Goal: Task Accomplishment & Management: Complete application form

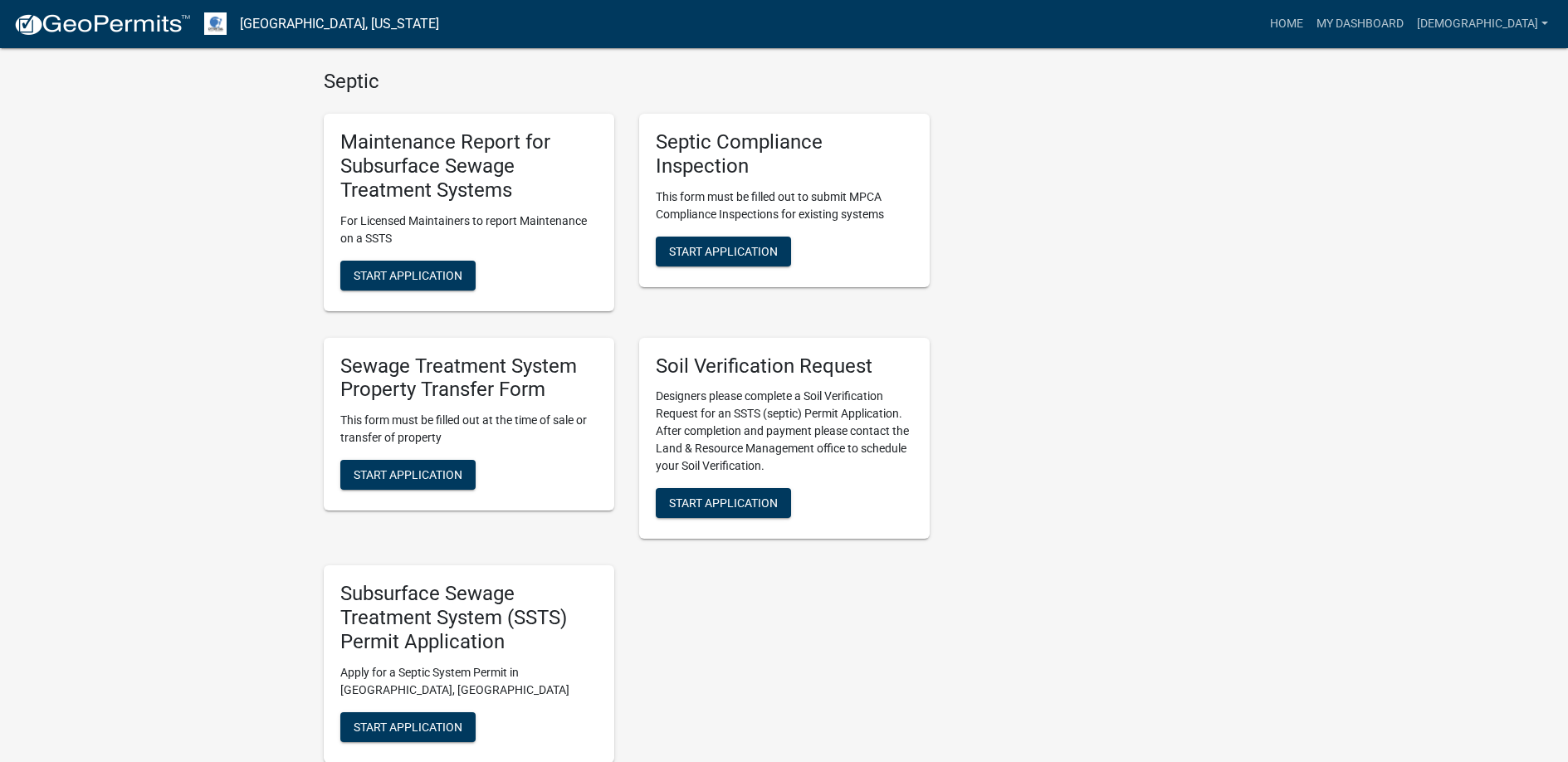
scroll to position [913, 0]
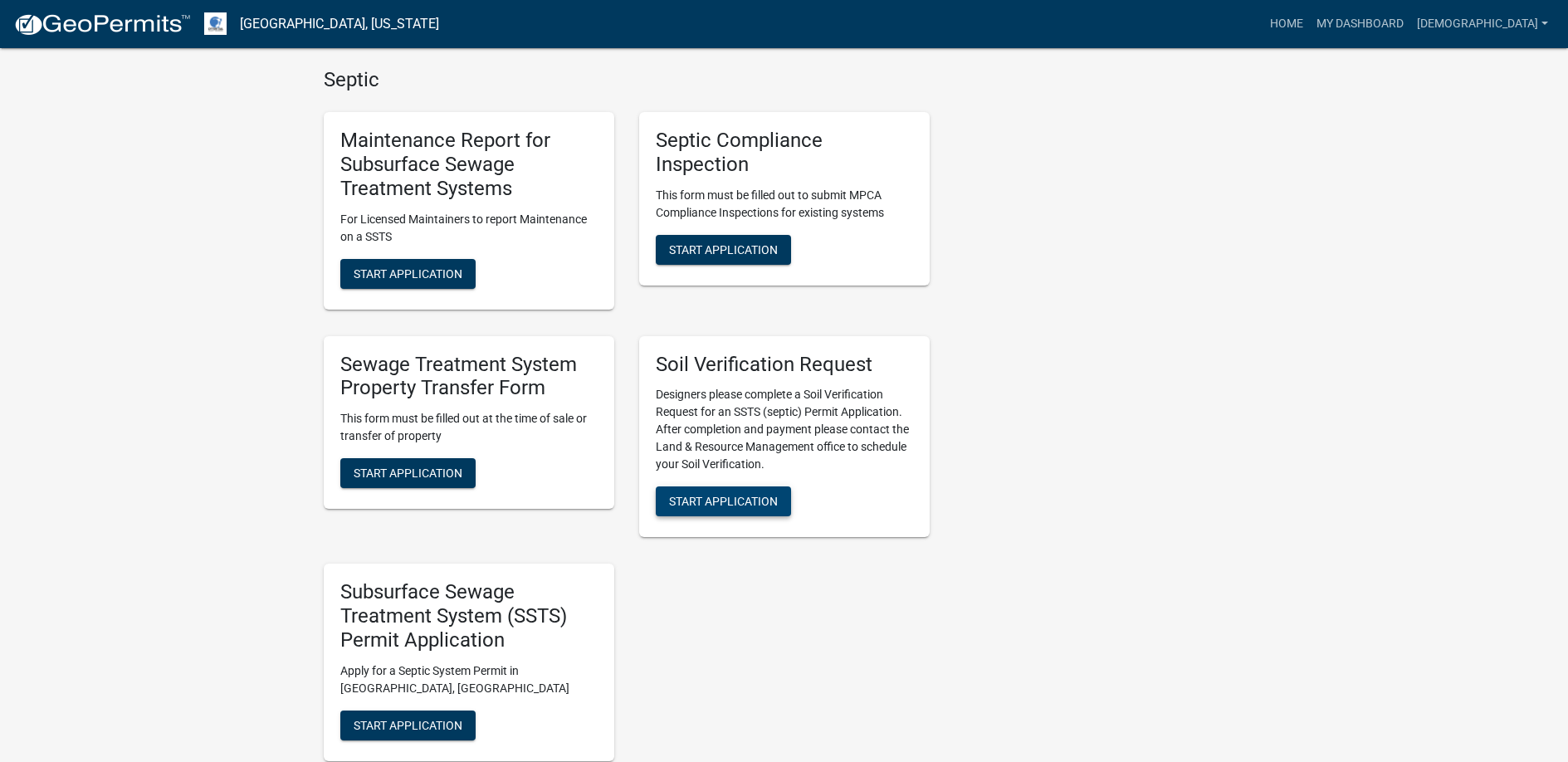
click at [736, 498] on span "Start Application" at bounding box center [723, 502] width 109 height 13
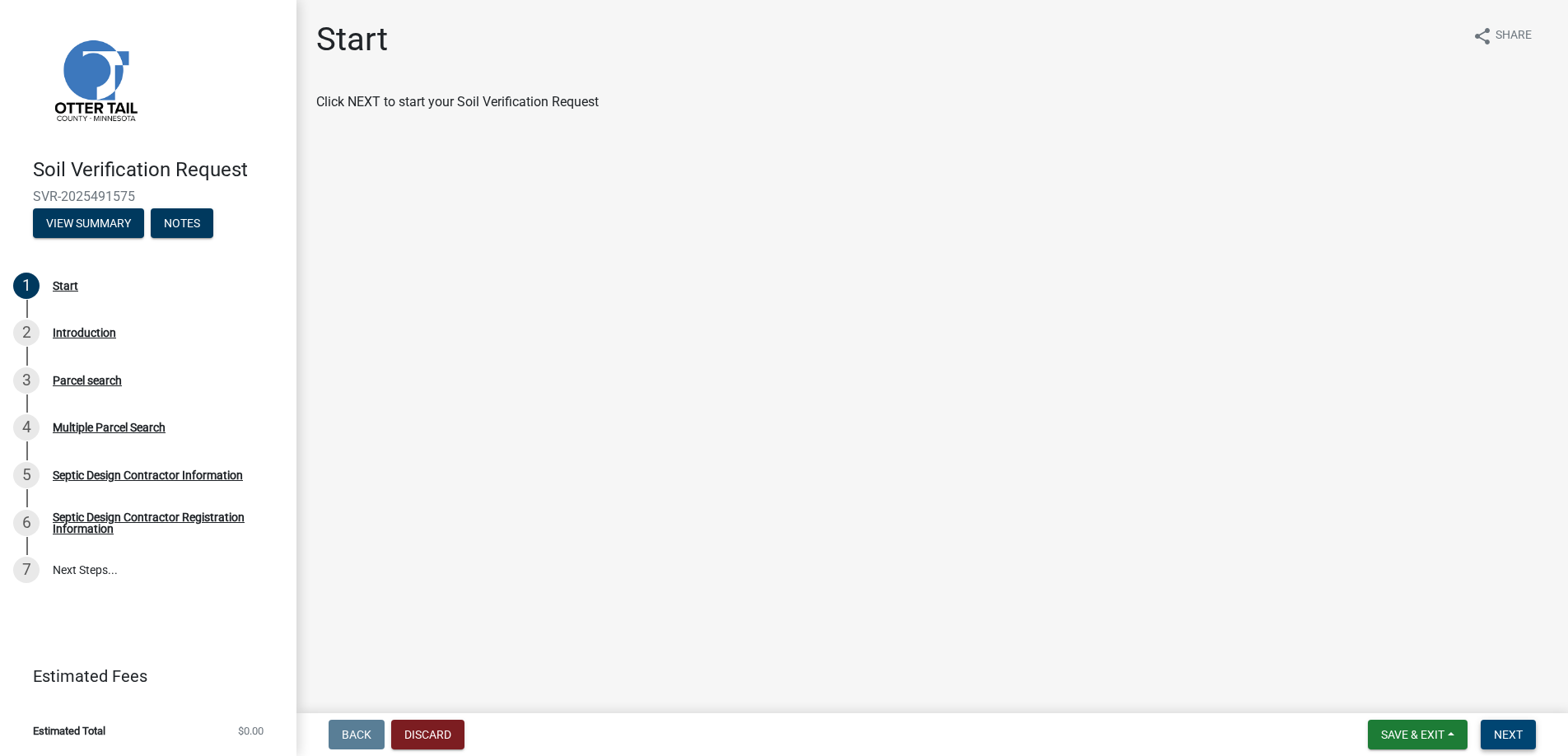
click at [1512, 731] on span "Next" at bounding box center [1508, 734] width 29 height 13
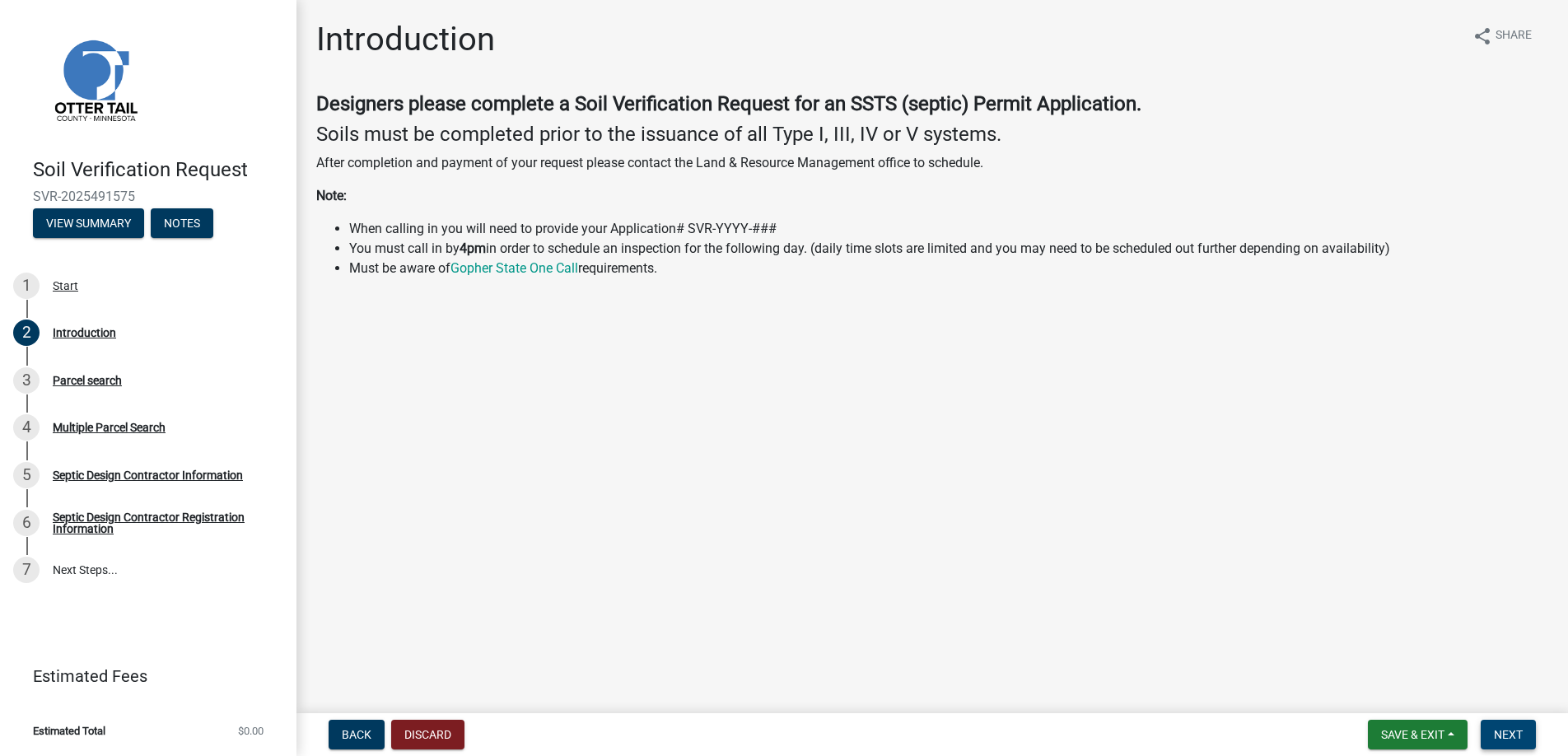
click at [1505, 731] on span "Next" at bounding box center [1508, 734] width 29 height 13
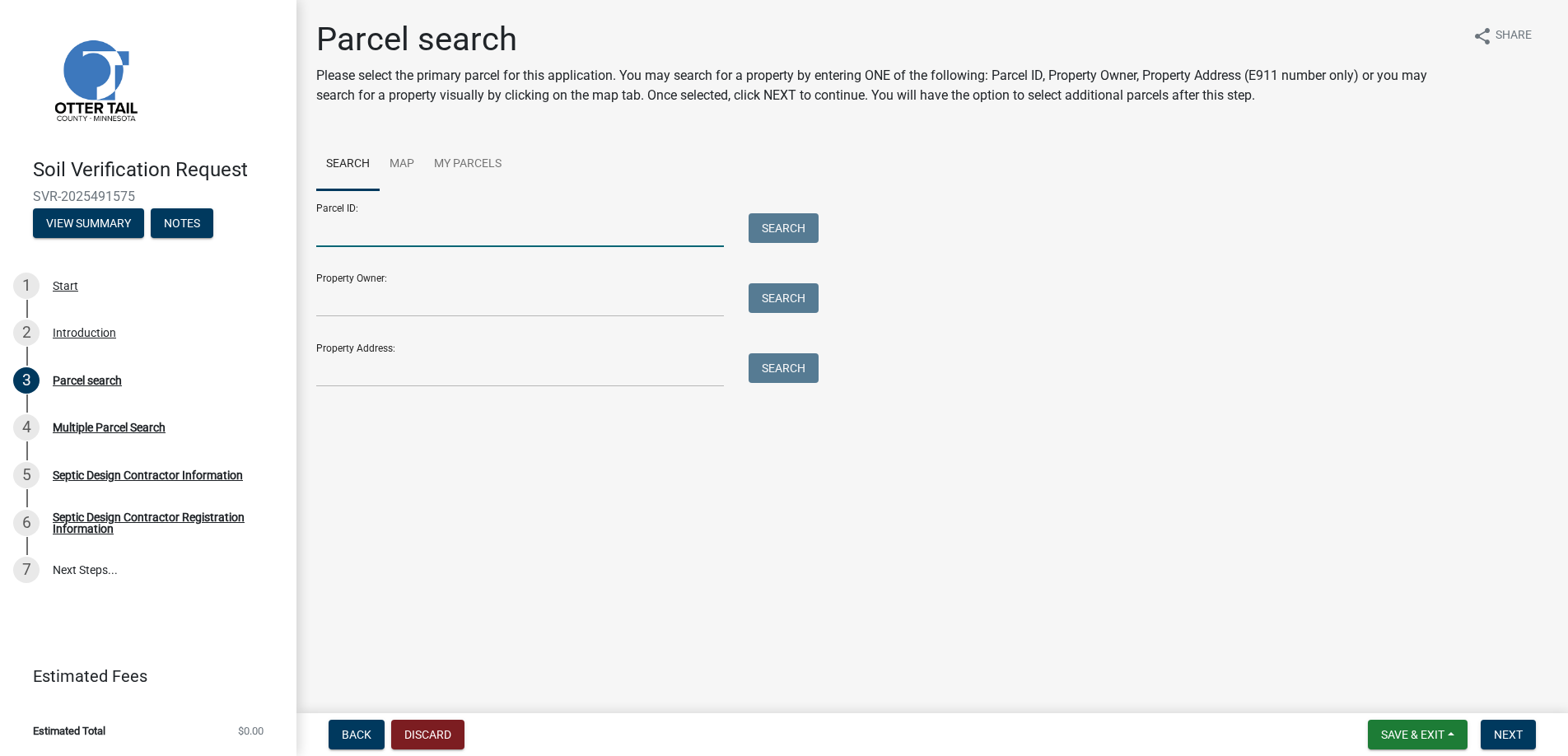
click at [353, 233] on input "Parcel ID:" at bounding box center [520, 229] width 407 height 34
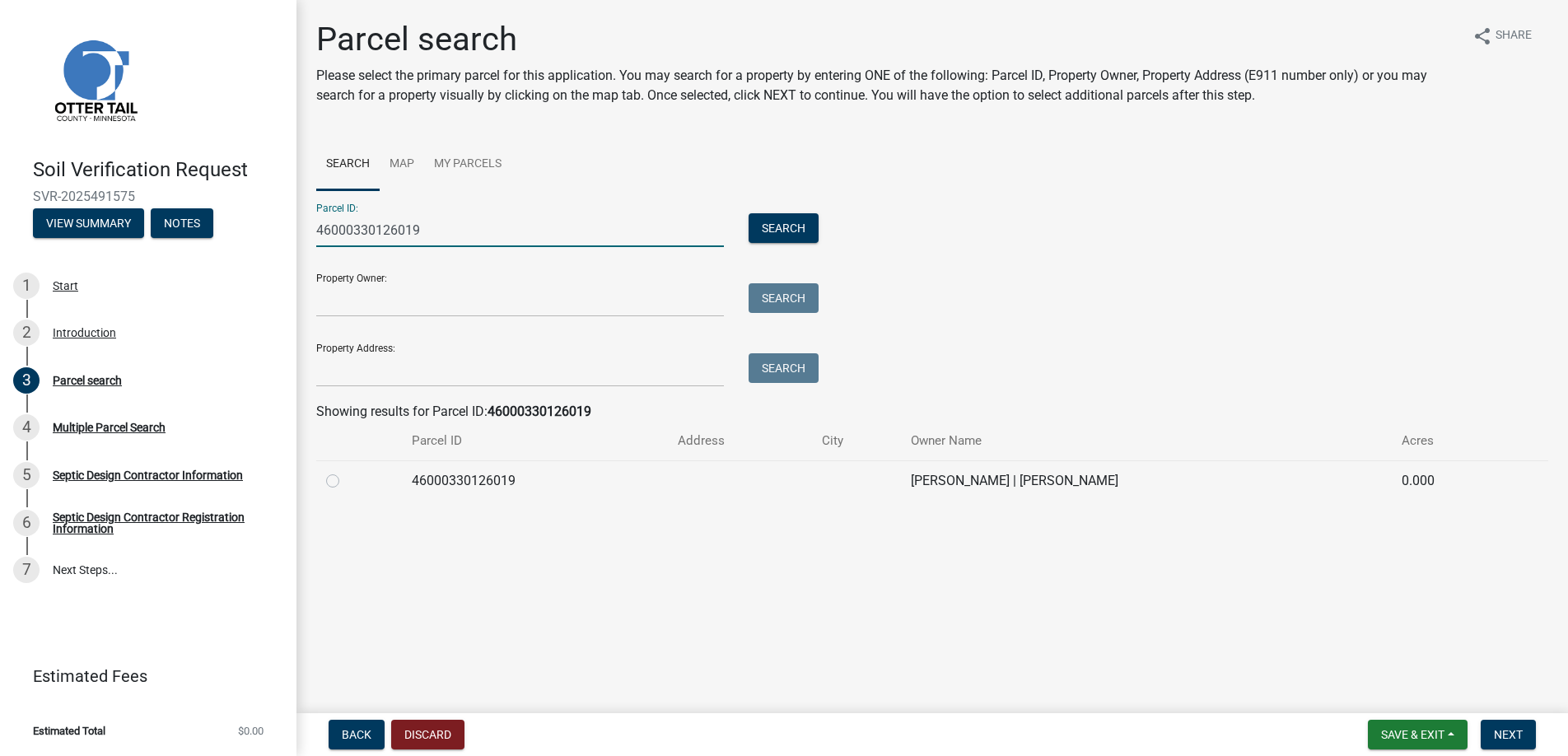
type input "46000330126019"
click at [346, 471] on label at bounding box center [346, 471] width 0 height 0
click at [346, 478] on input "radio" at bounding box center [351, 477] width 11 height 11
radio input "true"
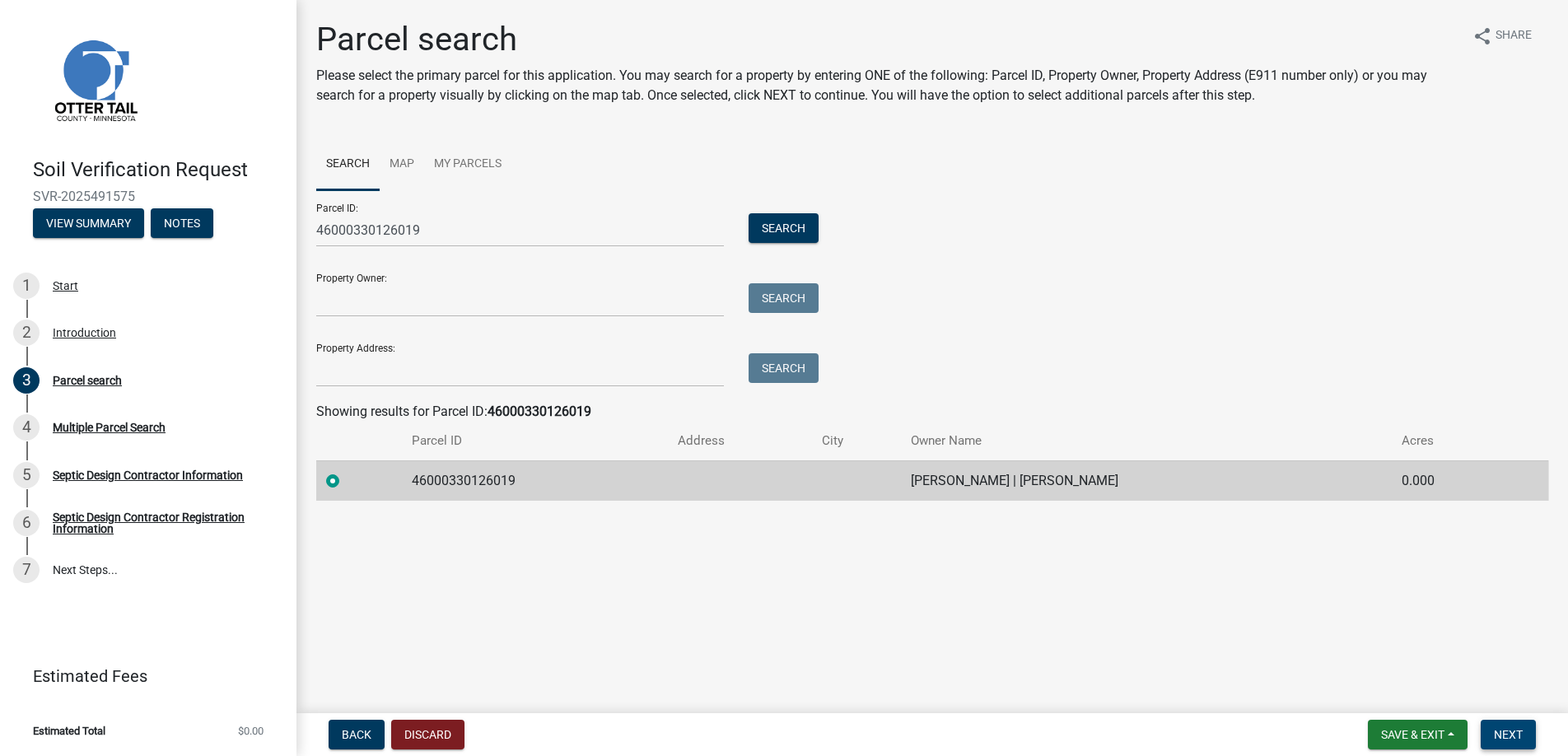
click at [1509, 734] on span "Next" at bounding box center [1508, 734] width 29 height 13
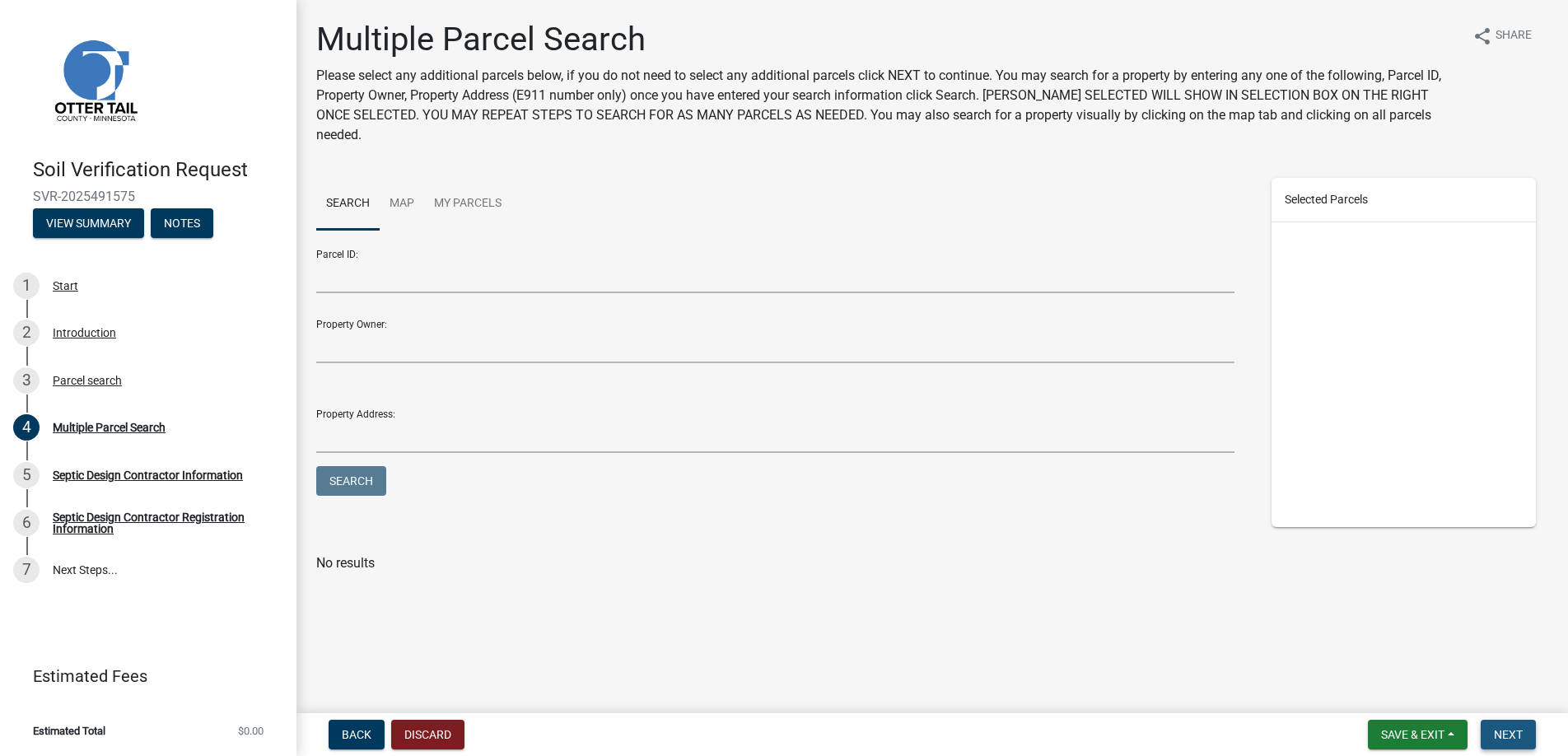
click at [1505, 737] on span "Next" at bounding box center [1508, 734] width 29 height 13
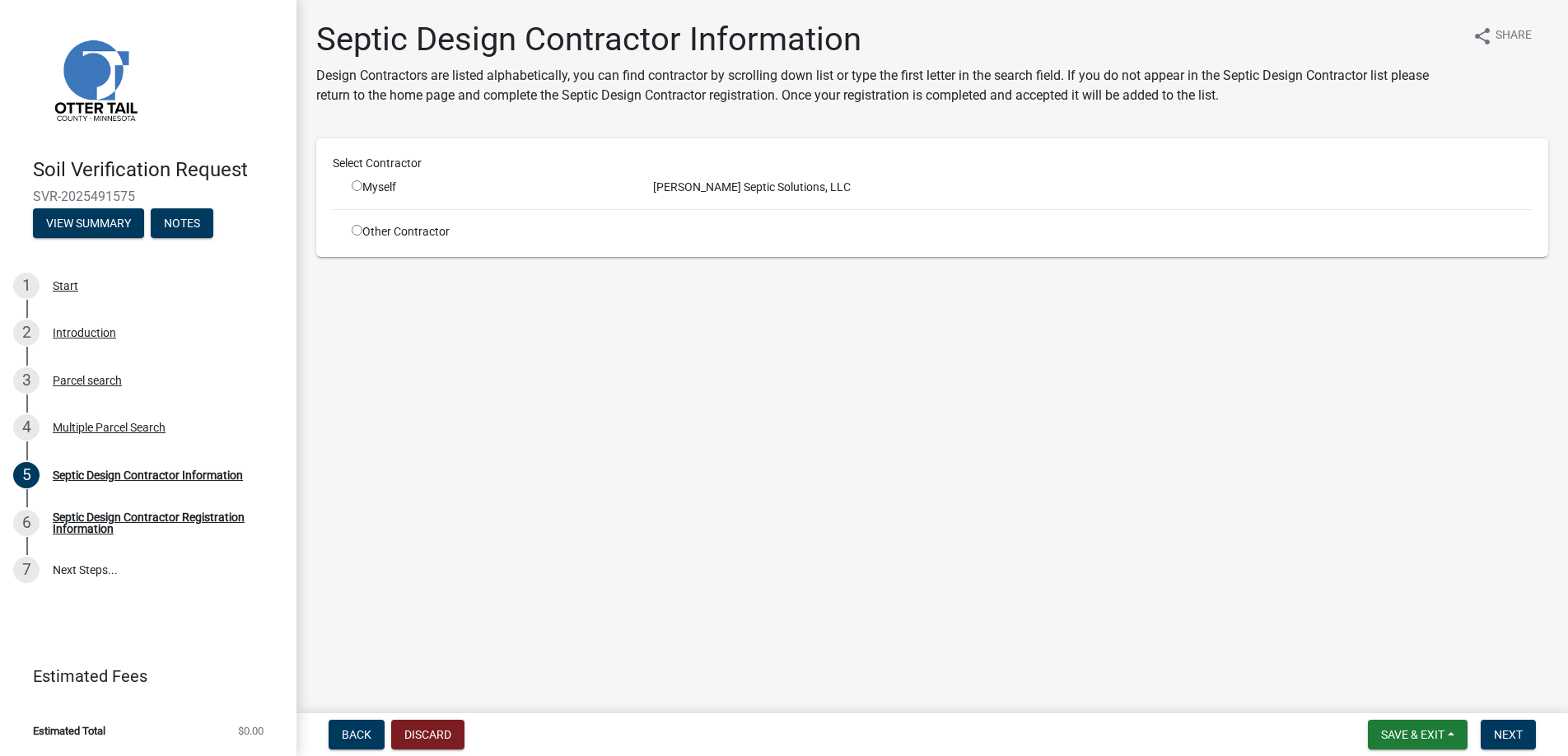
click at [357, 186] on input "radio" at bounding box center [357, 186] width 11 height 11
radio input "true"
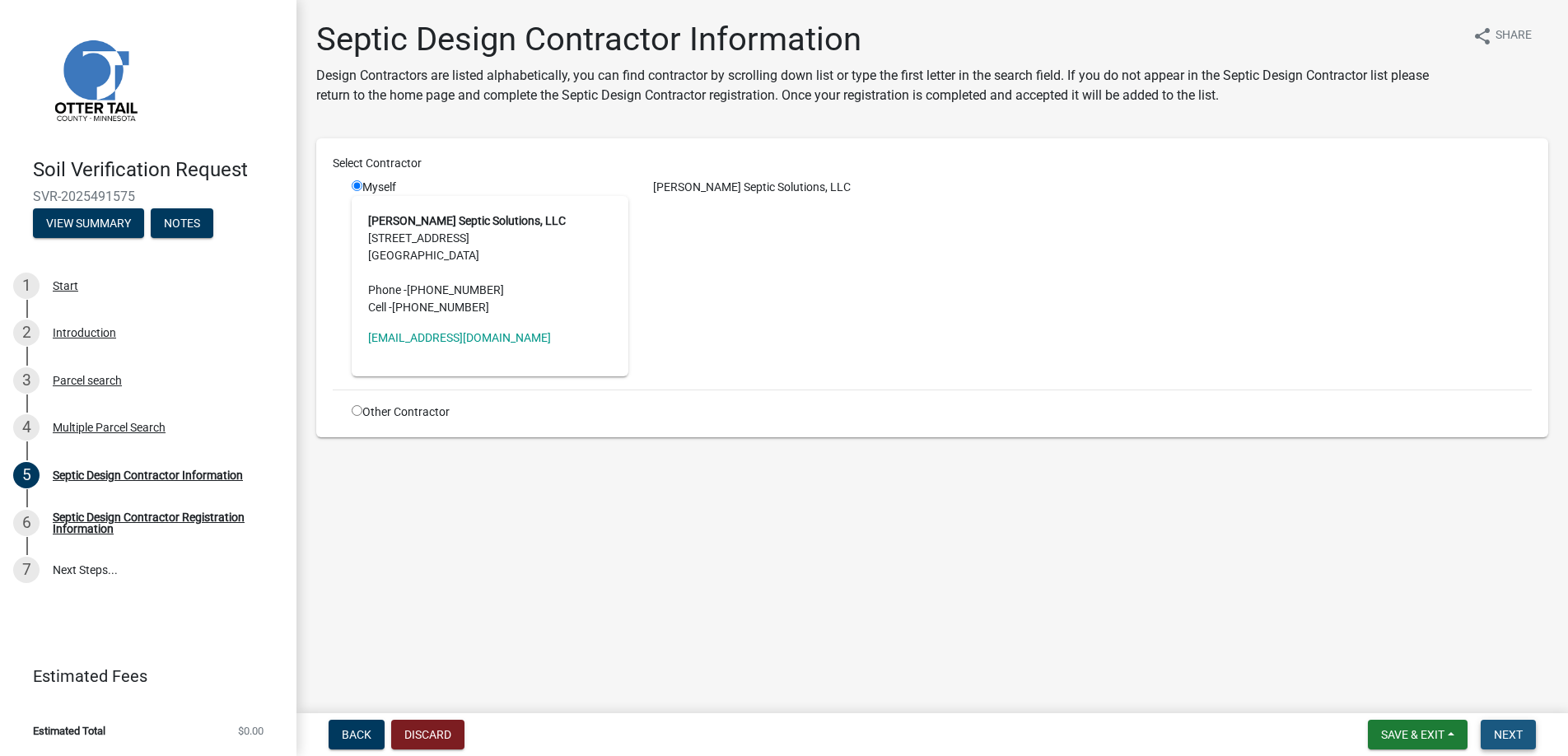
click at [1510, 735] on span "Next" at bounding box center [1508, 734] width 29 height 13
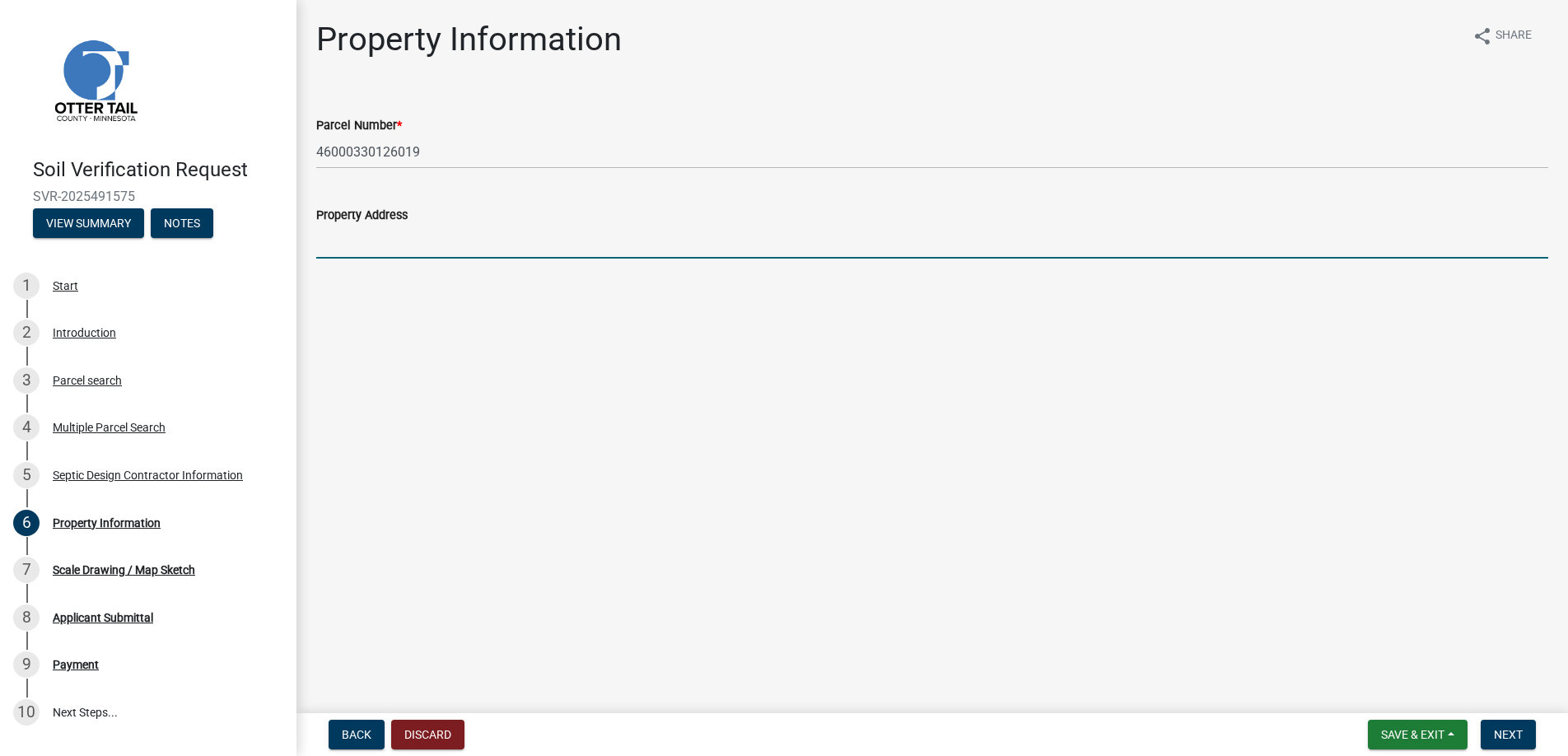
click at [353, 230] on input "Property Address" at bounding box center [932, 241] width 1231 height 34
click at [1502, 723] on button "Next" at bounding box center [1508, 734] width 55 height 30
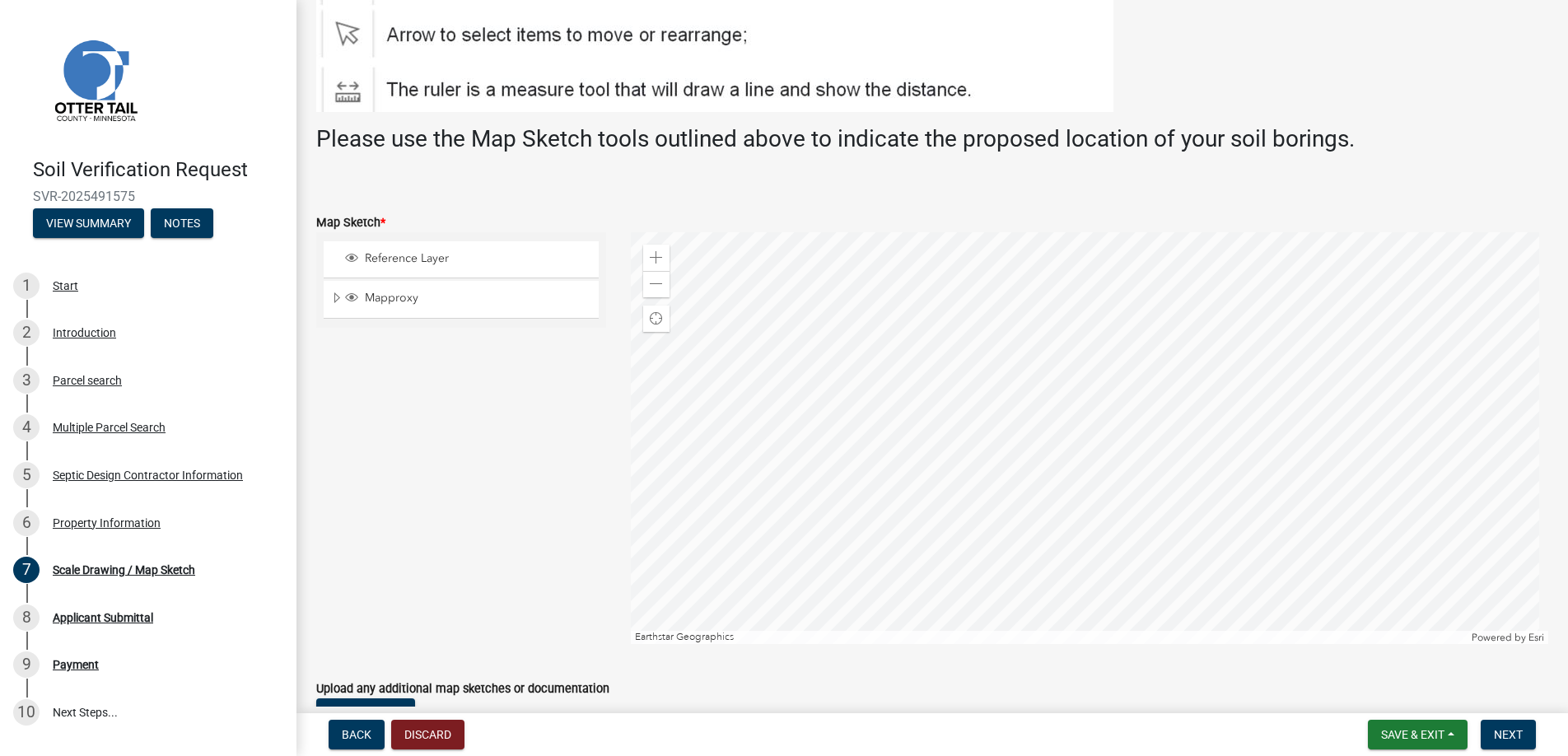
scroll to position [247, 0]
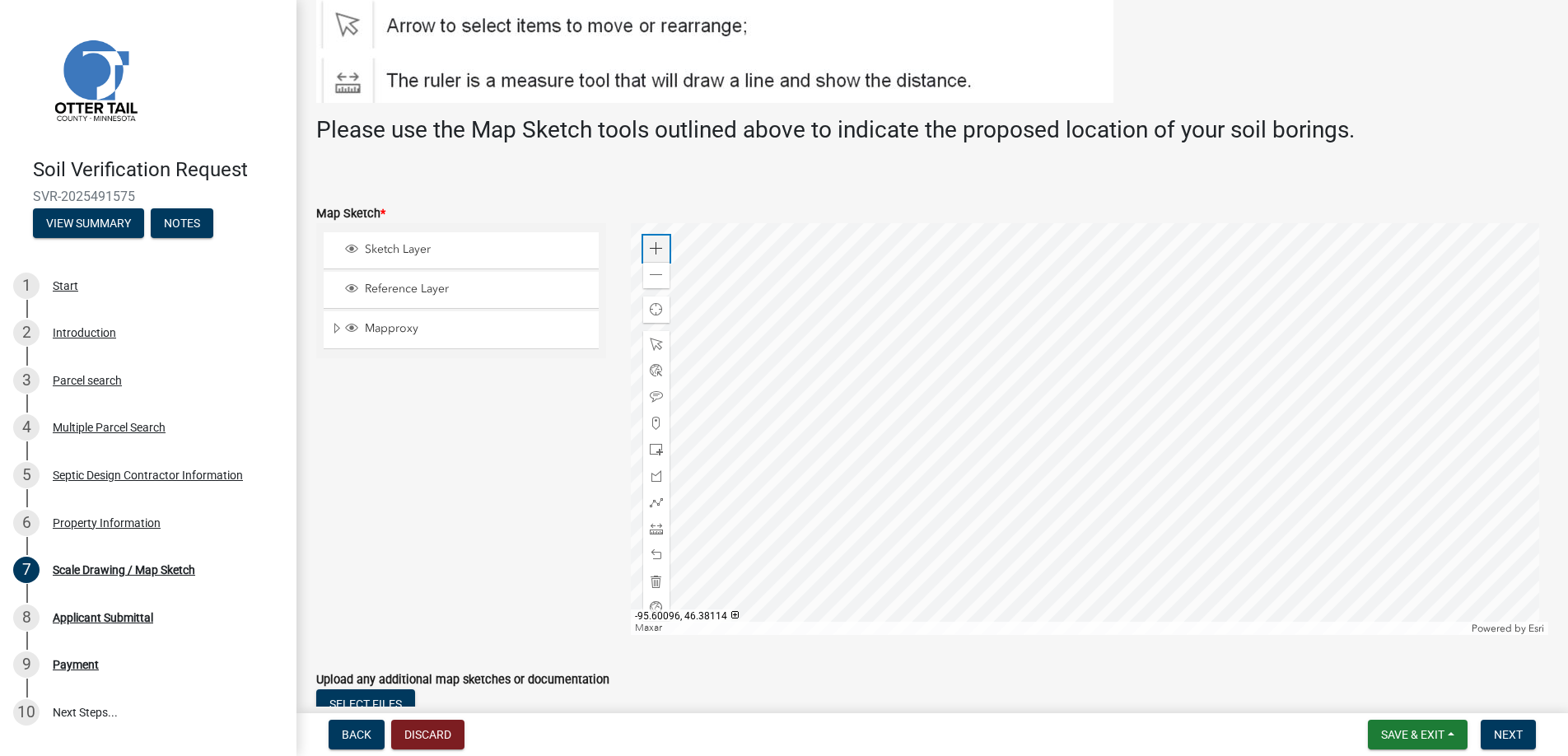
click at [655, 249] on span at bounding box center [656, 248] width 13 height 13
click at [1055, 449] on div at bounding box center [1089, 428] width 918 height 412
click at [653, 418] on span at bounding box center [656, 423] width 13 height 13
click at [1091, 415] on div at bounding box center [1089, 428] width 918 height 412
click at [1071, 443] on div at bounding box center [1089, 428] width 918 height 412
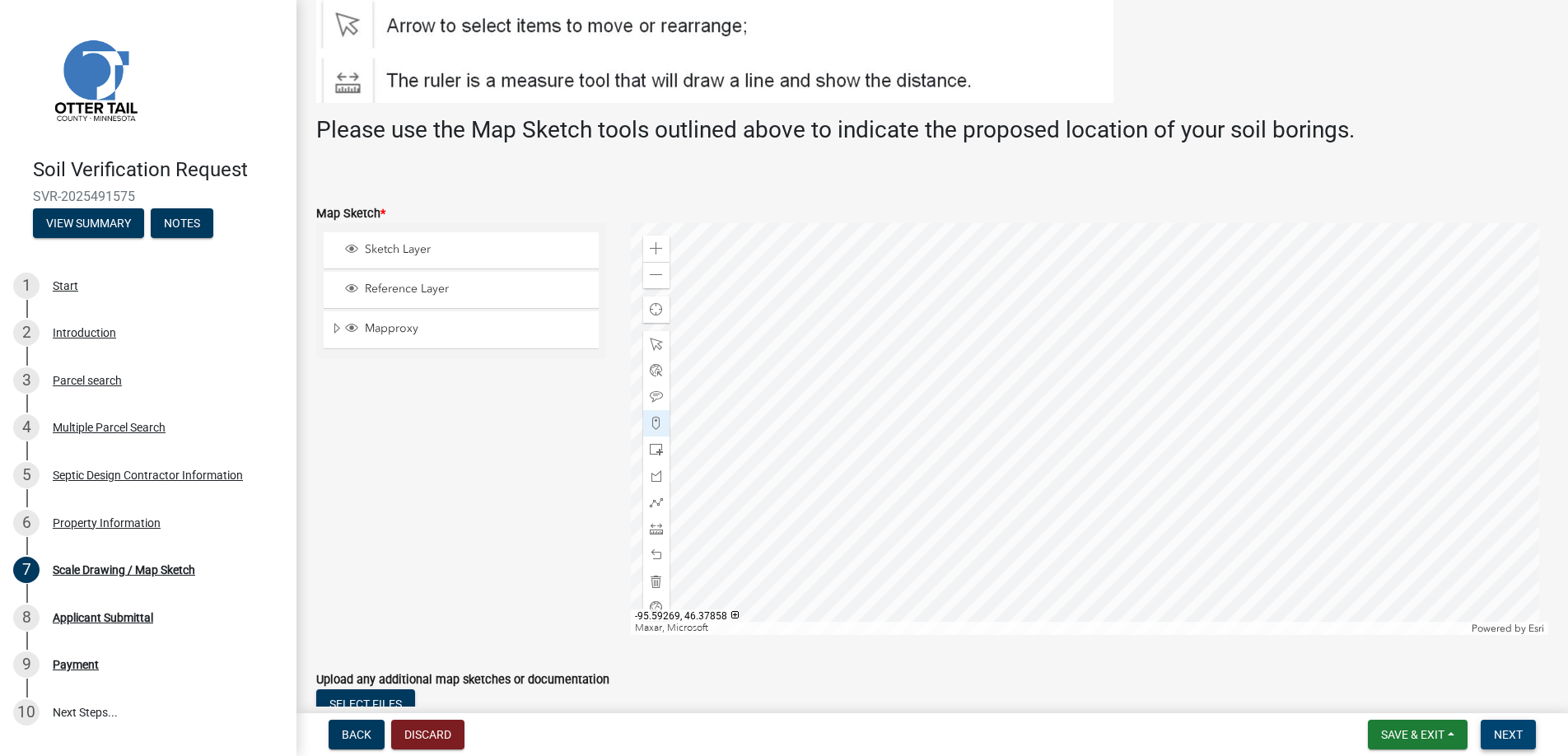
click at [1507, 736] on span "Next" at bounding box center [1508, 734] width 29 height 13
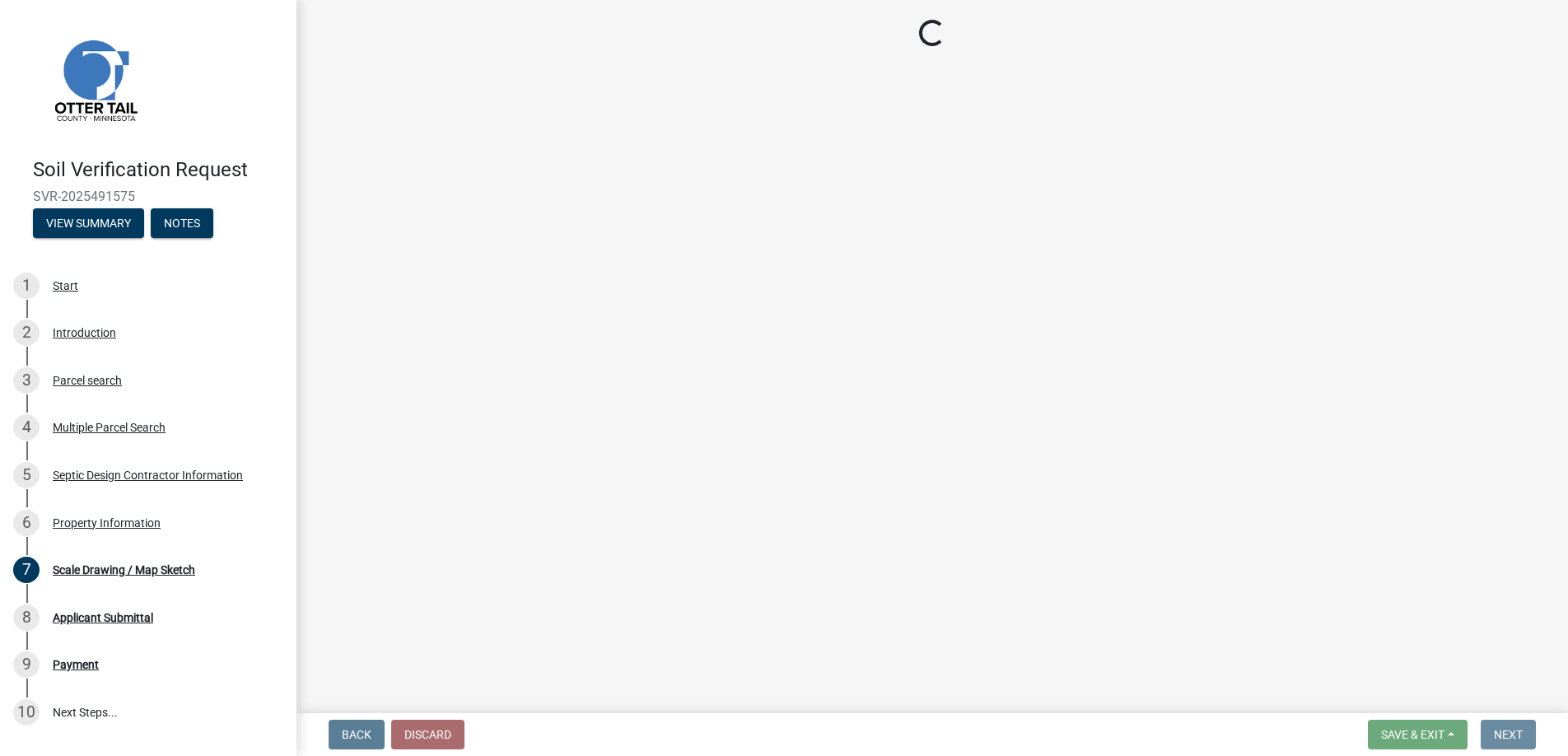
scroll to position [0, 0]
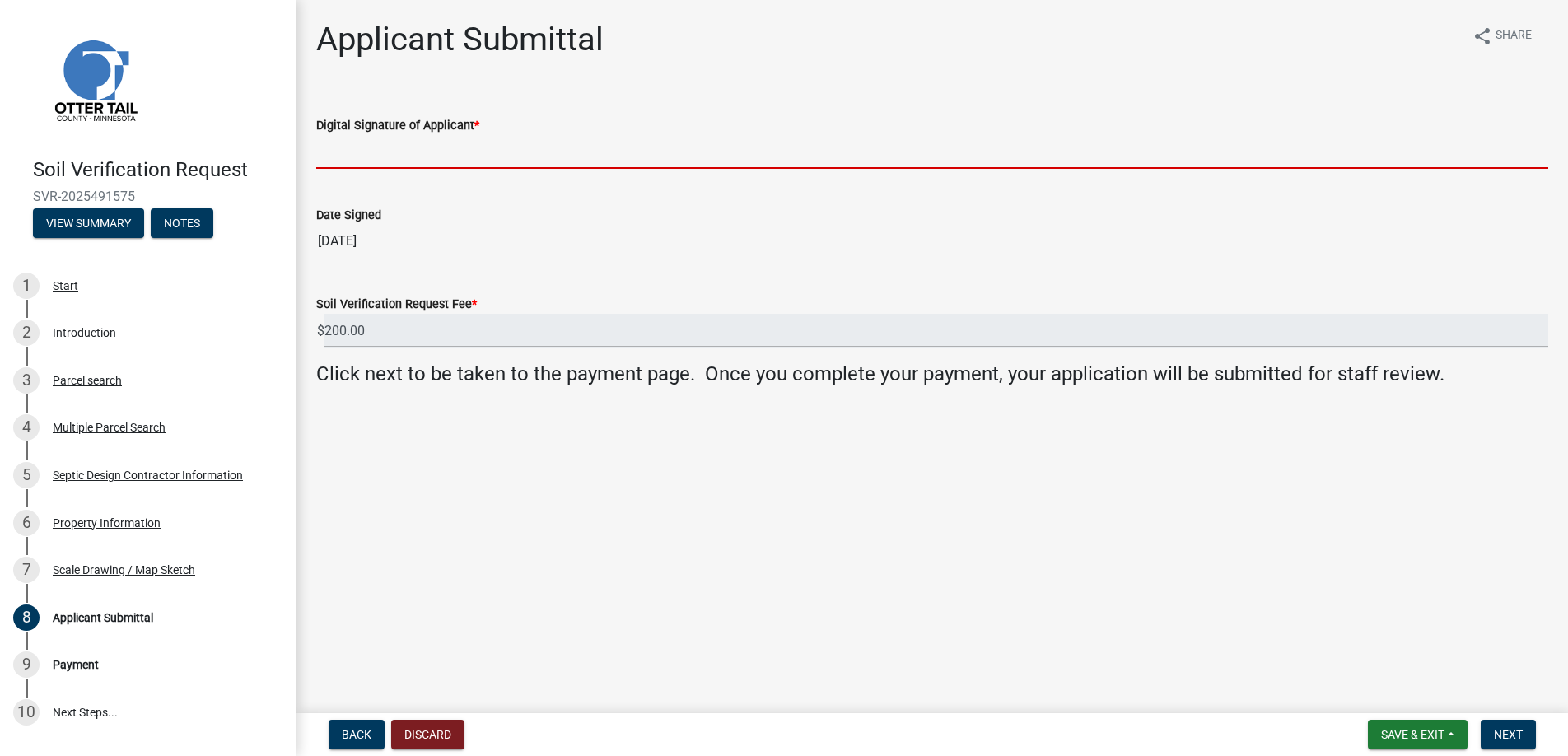
click at [377, 145] on input "Digital Signature of Applicant *" at bounding box center [932, 151] width 1231 height 34
type input "Bill Schueller"
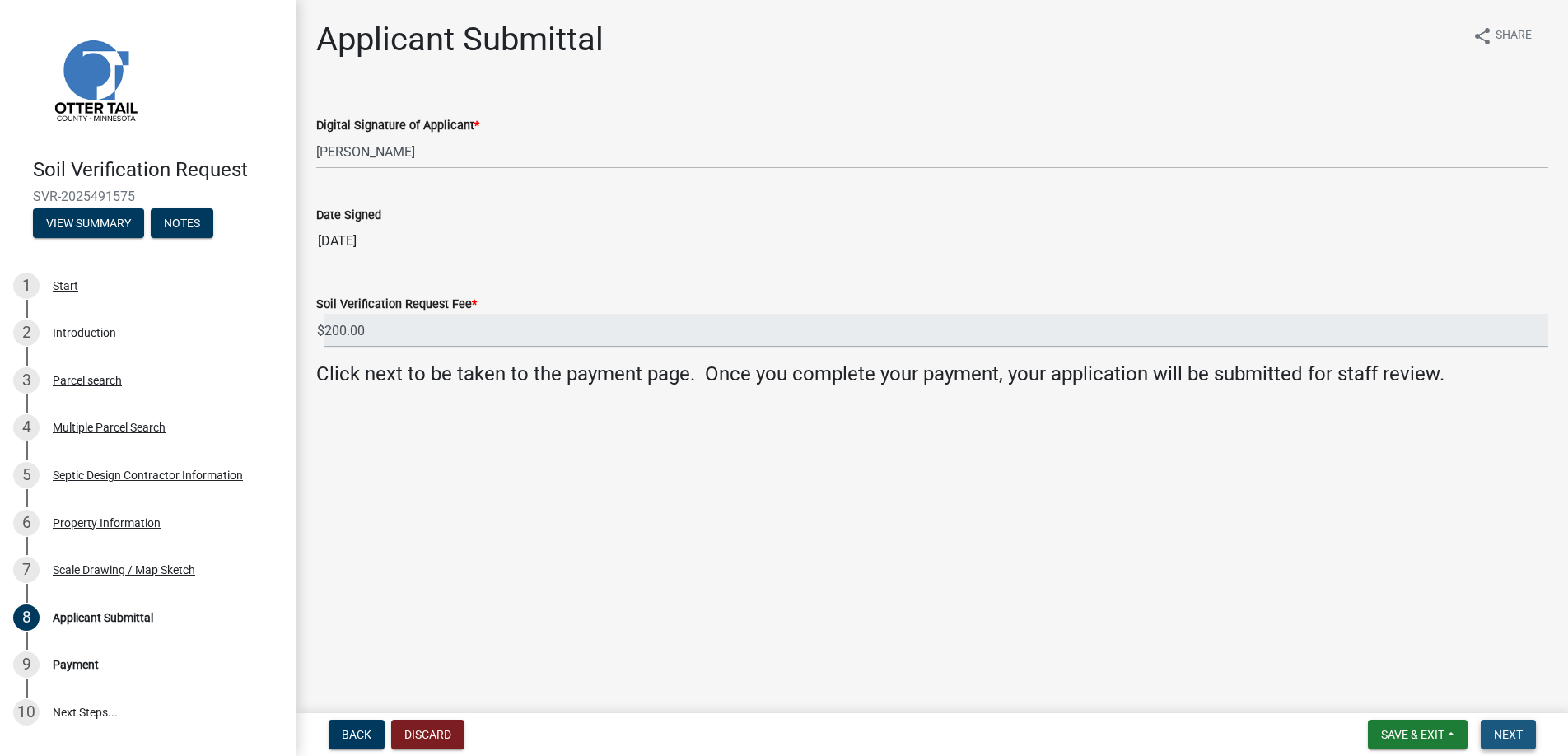
click at [1513, 735] on span "Next" at bounding box center [1508, 734] width 29 height 13
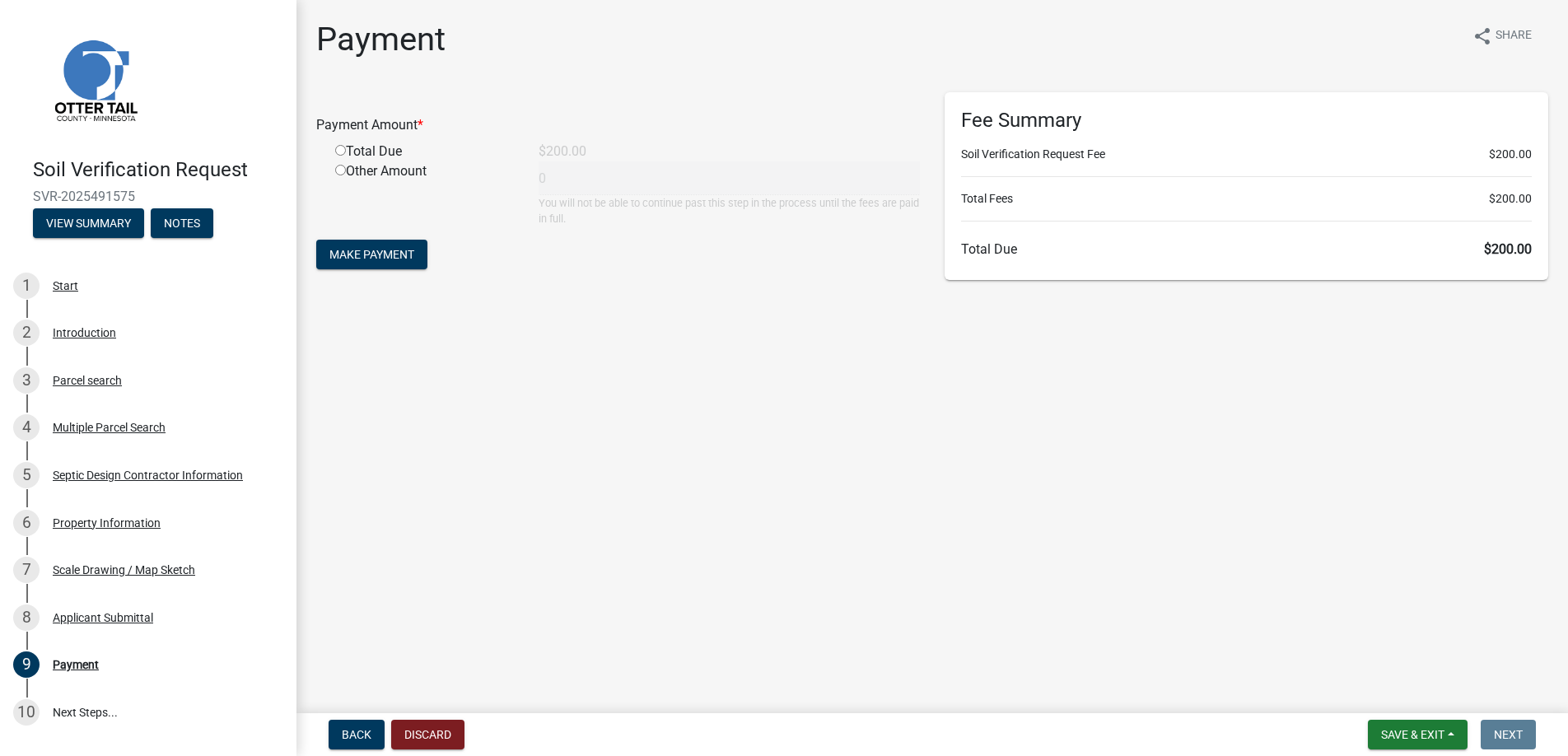
click at [341, 155] on input "radio" at bounding box center [340, 150] width 11 height 11
radio input "true"
type input "200"
click at [362, 248] on span "Make Payment" at bounding box center [371, 254] width 85 height 13
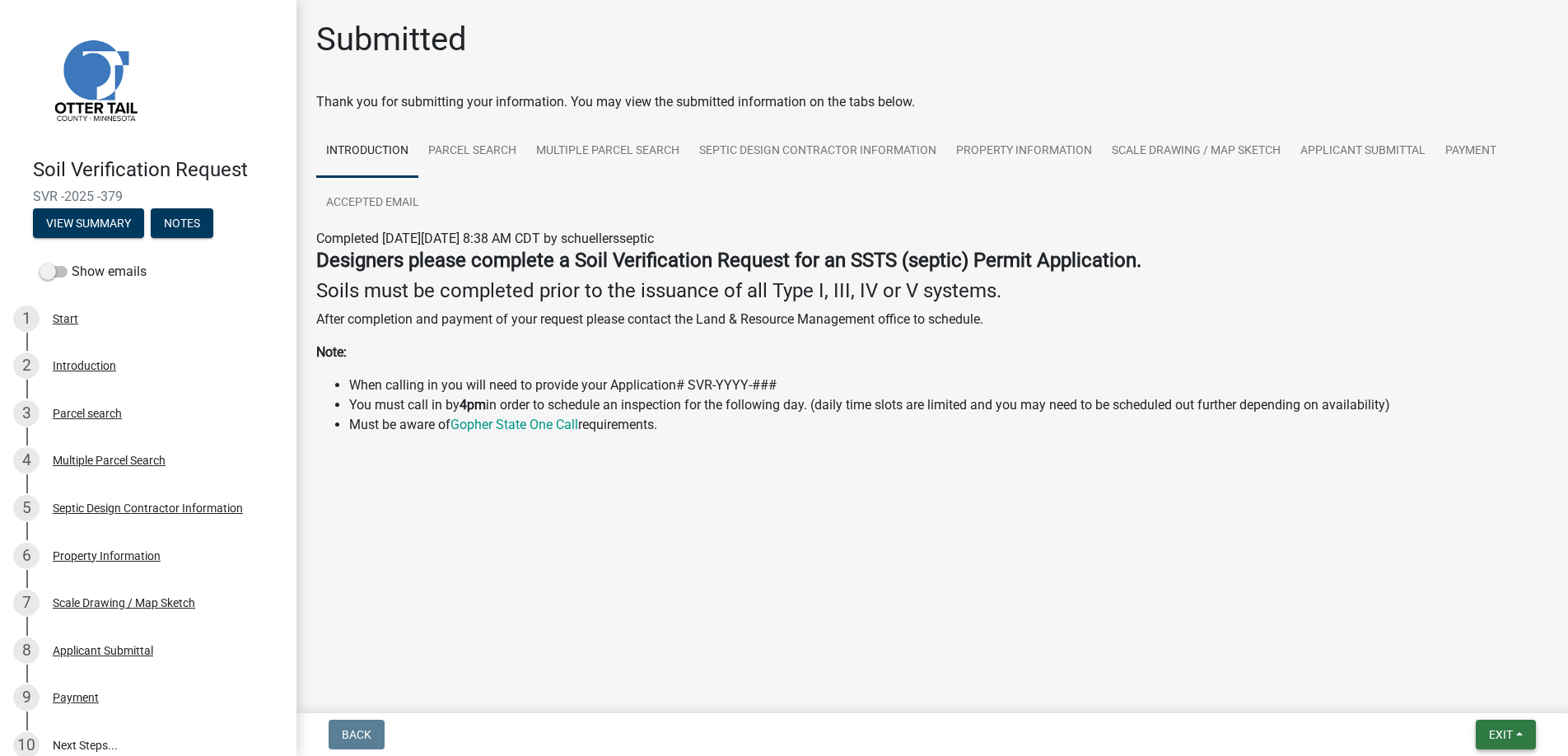
click at [1503, 733] on span "Exit" at bounding box center [1501, 734] width 24 height 13
click at [1480, 688] on button "Save & Exit" at bounding box center [1469, 691] width 132 height 39
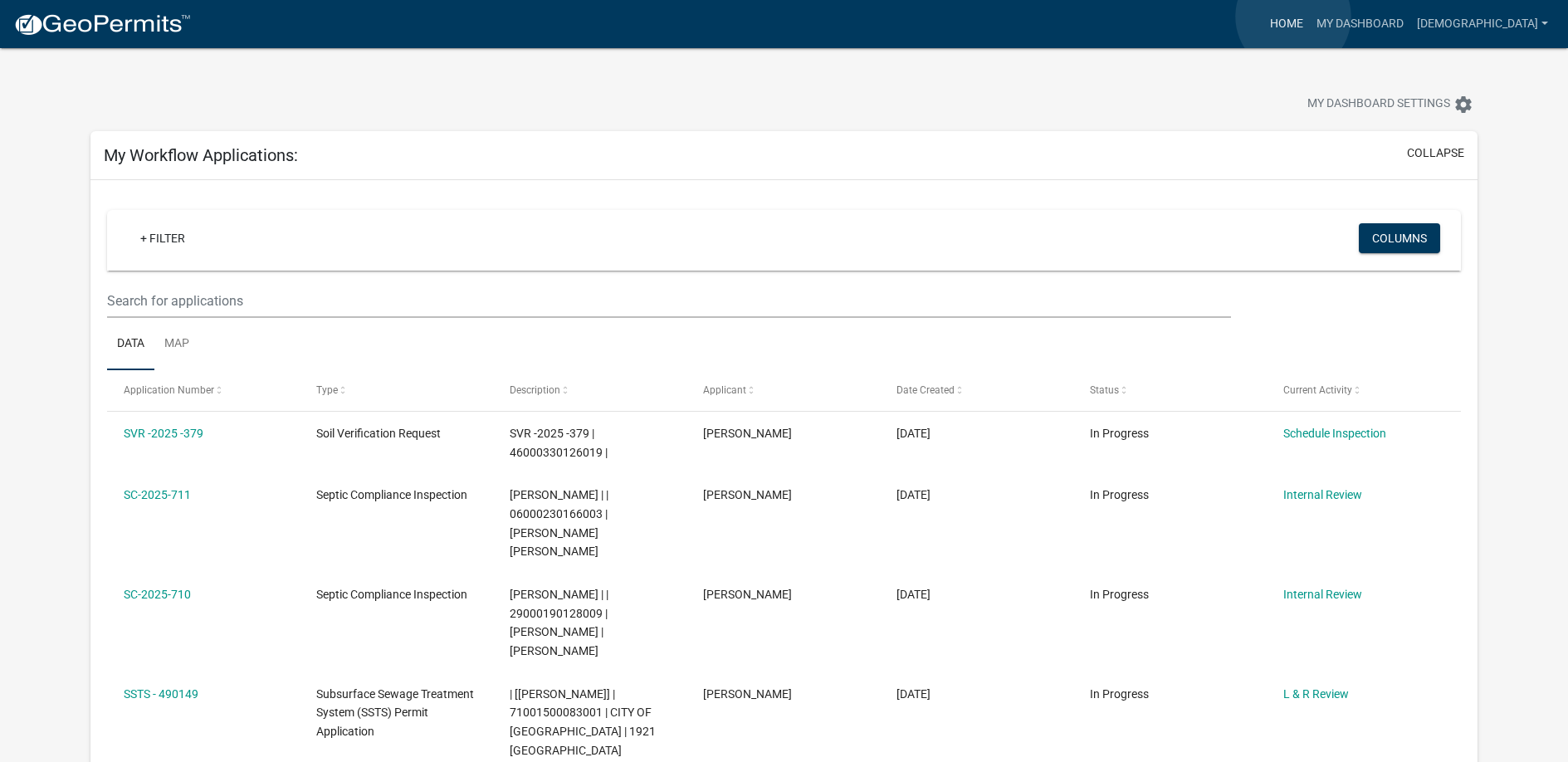
click at [1293, 17] on link "Home" at bounding box center [1286, 24] width 47 height 31
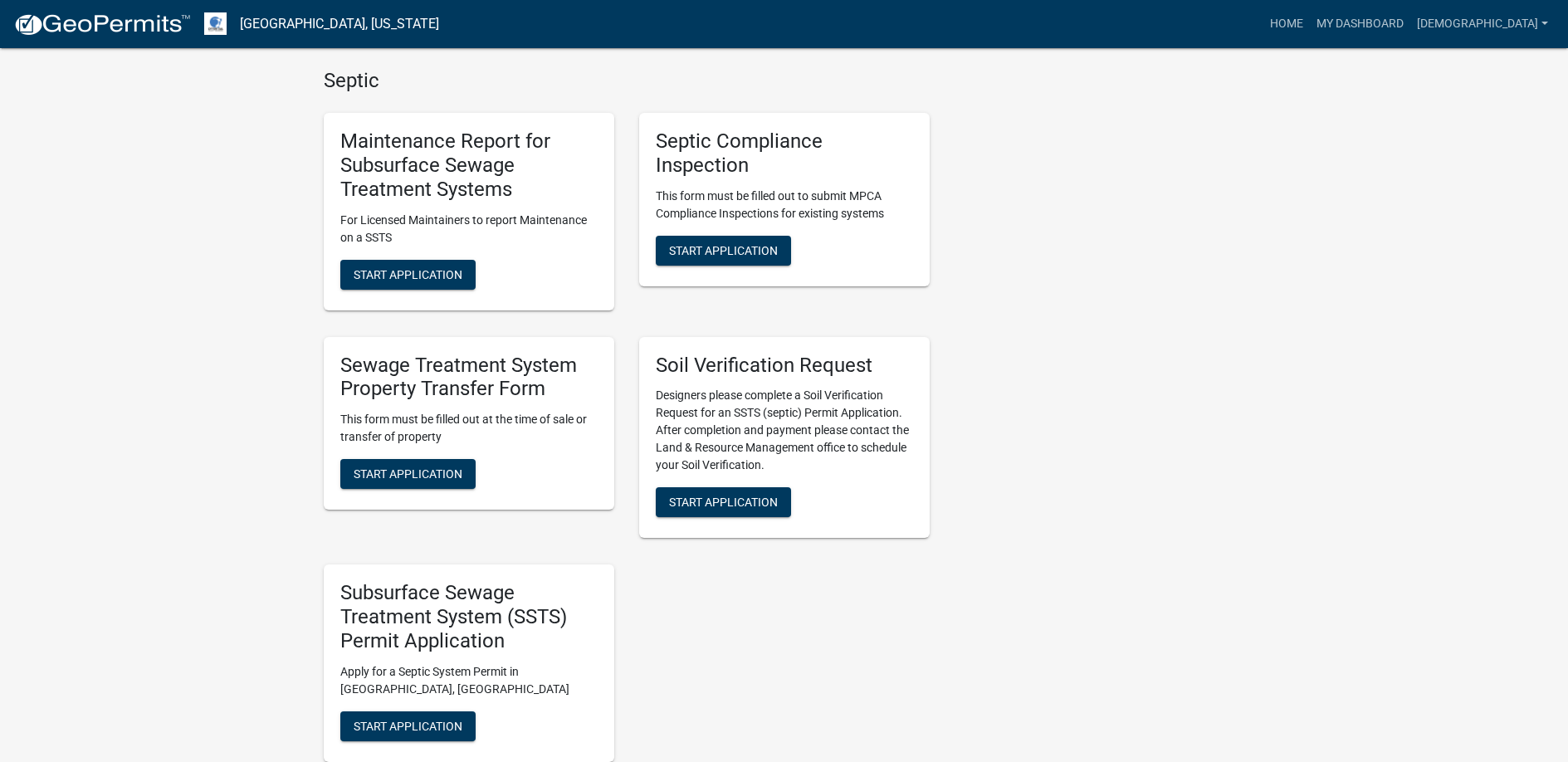
scroll to position [913, 0]
click at [722, 501] on span "Start Application" at bounding box center [723, 502] width 109 height 13
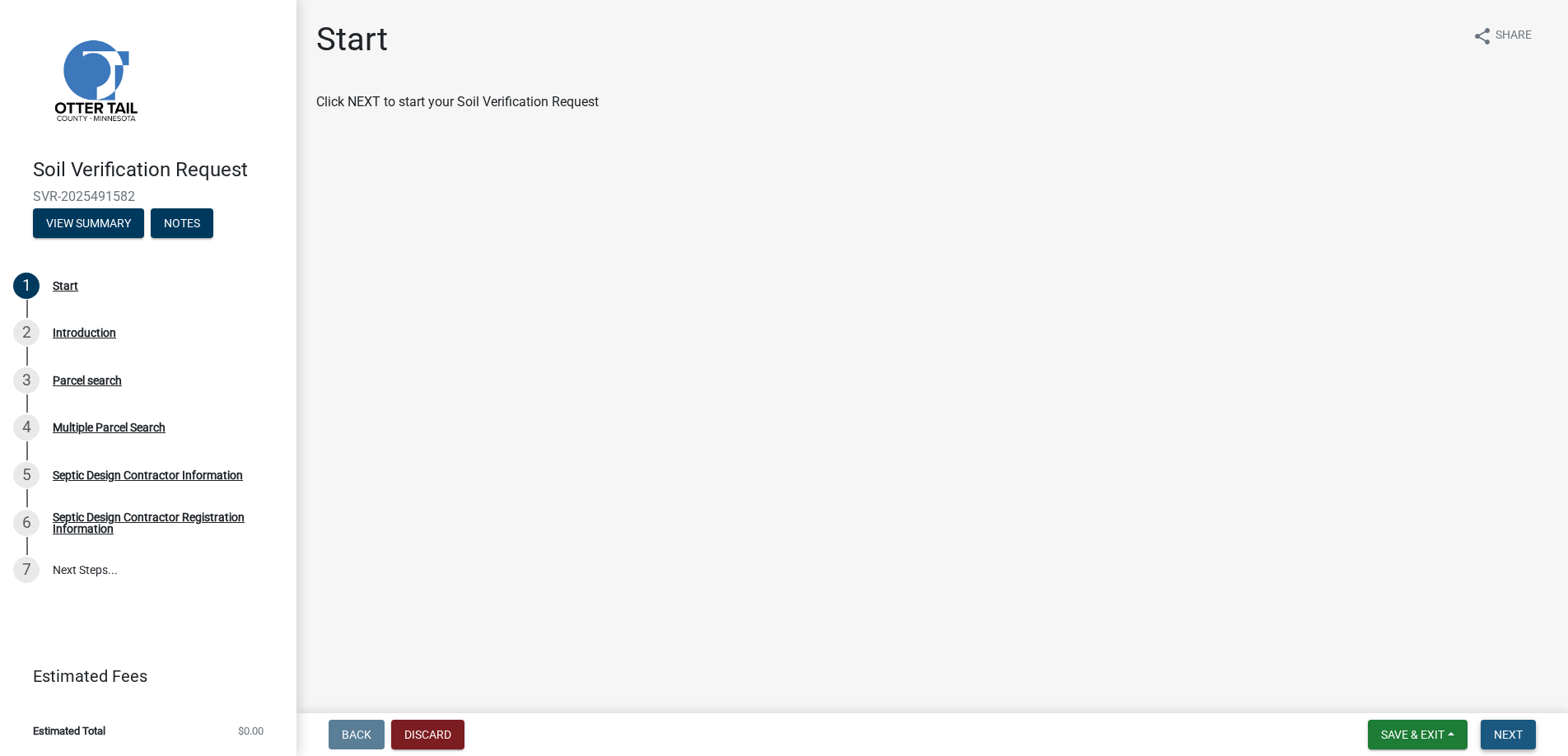
click at [1507, 731] on span "Next" at bounding box center [1508, 734] width 29 height 13
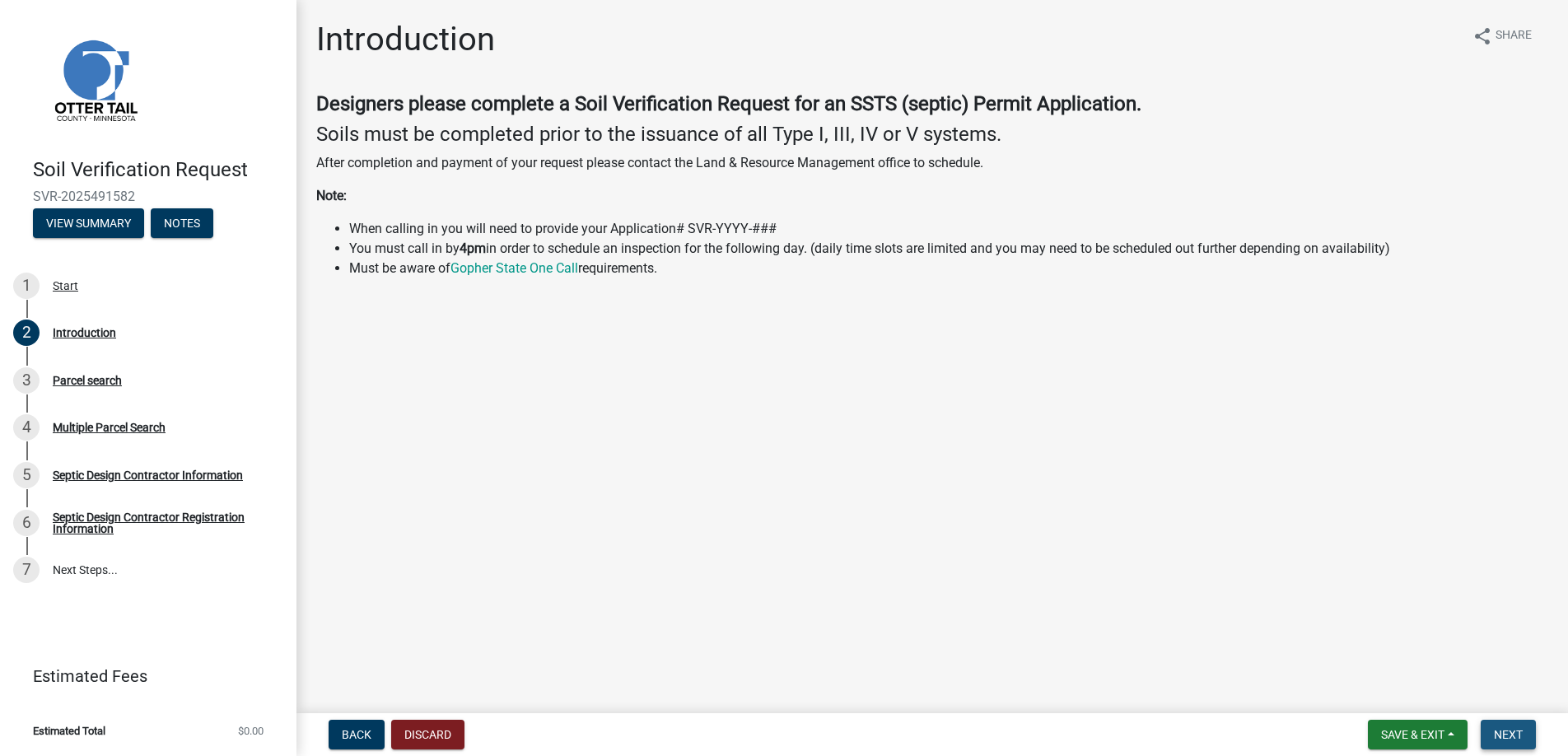
click at [1507, 731] on span "Next" at bounding box center [1508, 734] width 29 height 13
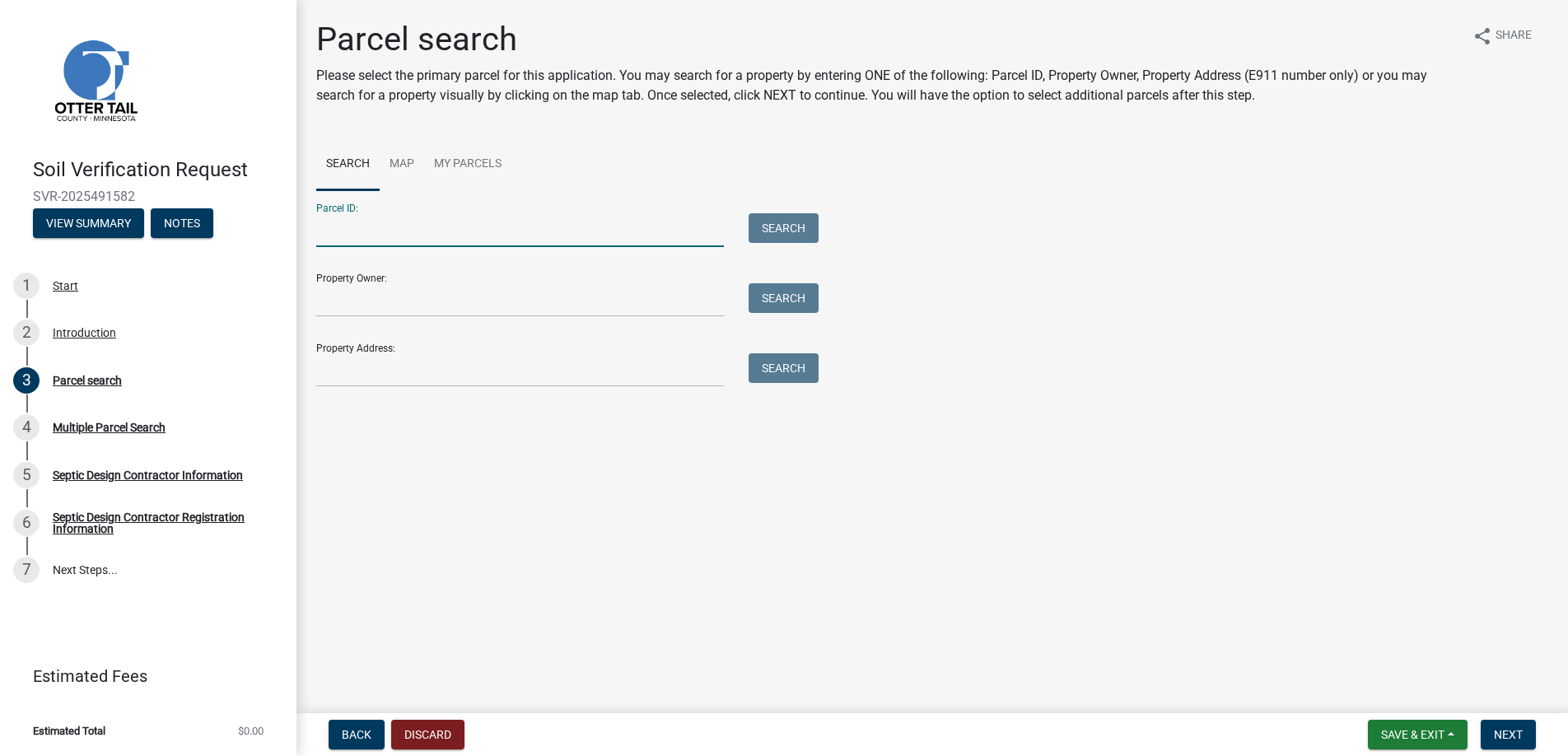
click at [354, 232] on input "Parcel ID:" at bounding box center [520, 229] width 407 height 34
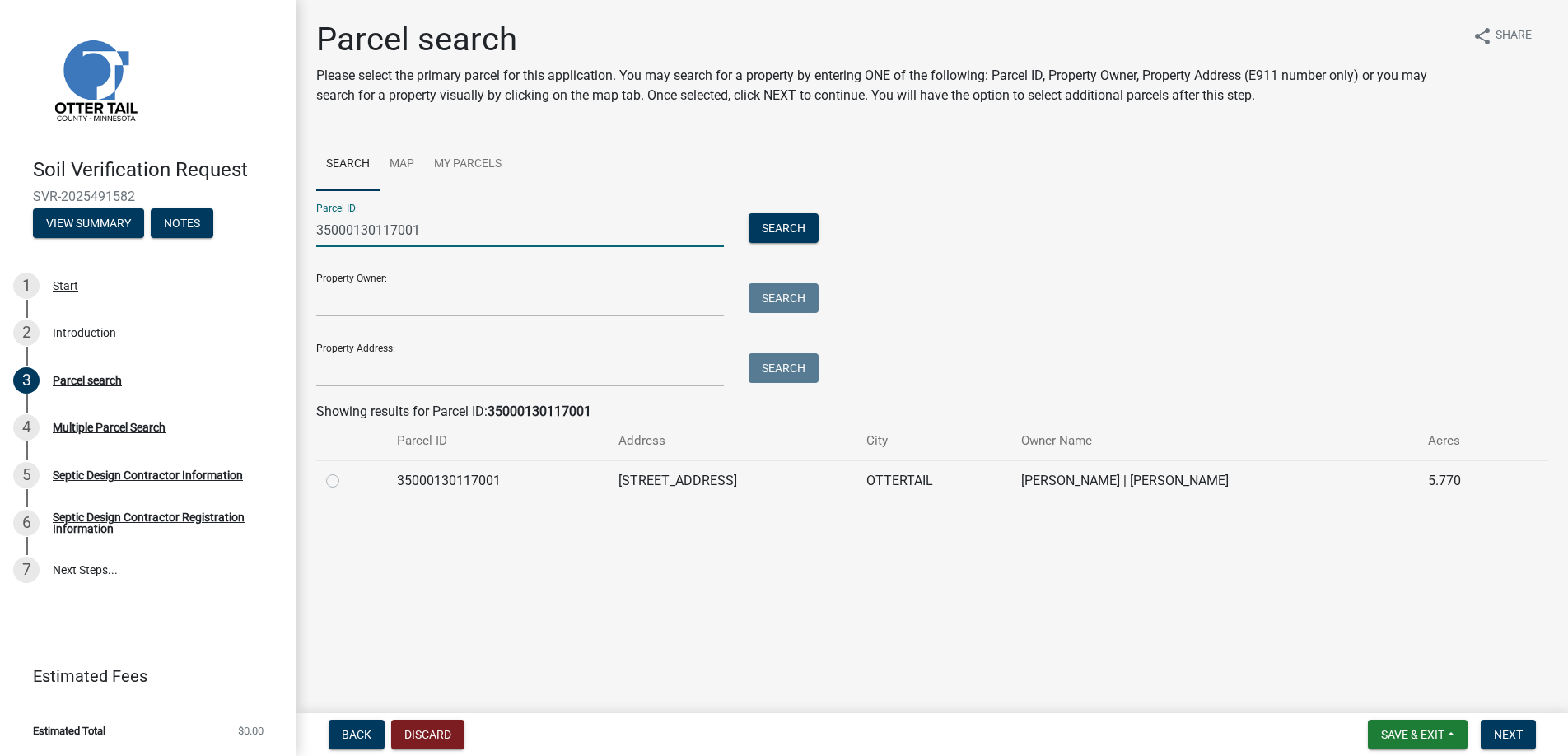
type input "35000130117001"
click at [346, 471] on label at bounding box center [346, 471] width 0 height 0
click at [346, 481] on input "radio" at bounding box center [351, 477] width 11 height 11
radio input "true"
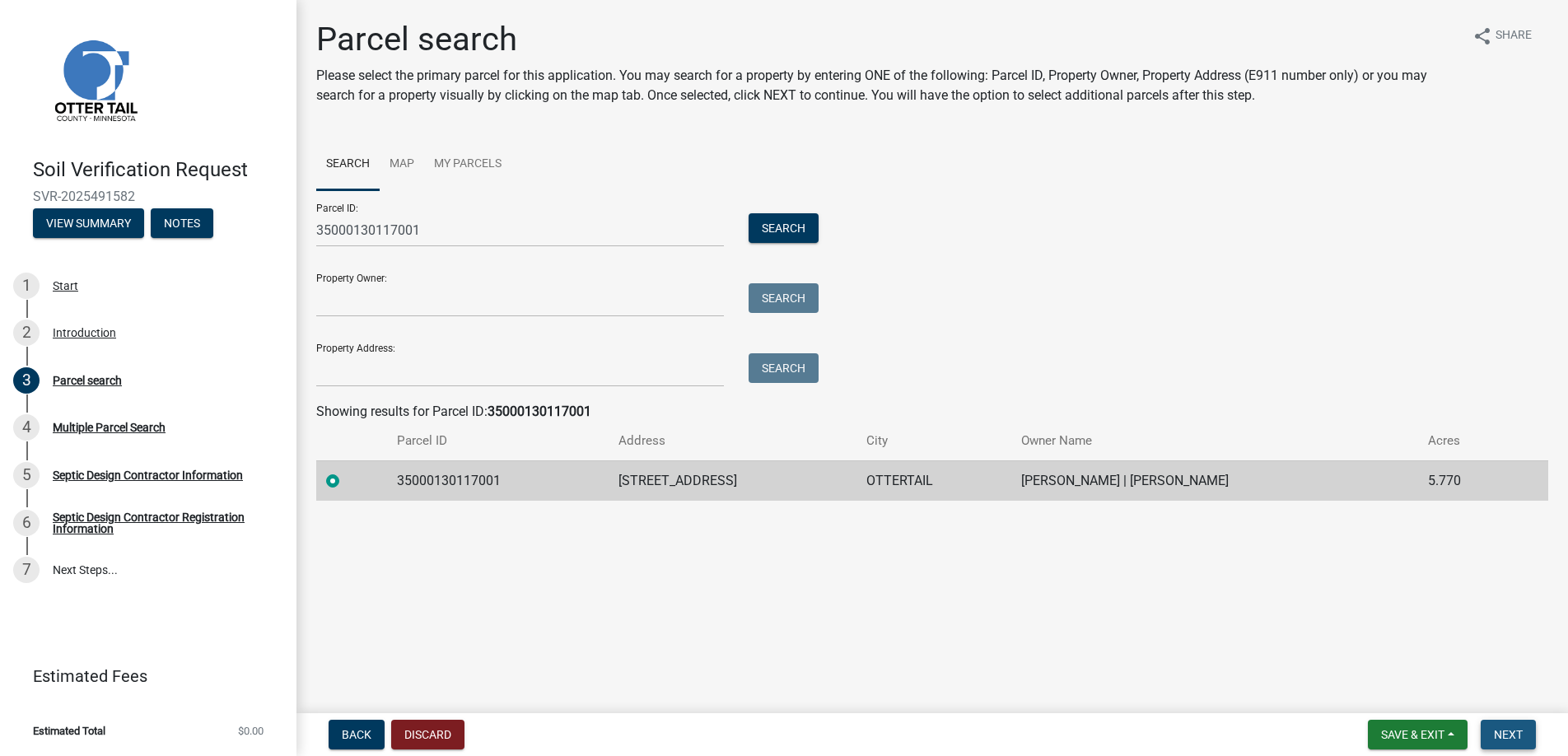
click at [1507, 731] on span "Next" at bounding box center [1508, 734] width 29 height 13
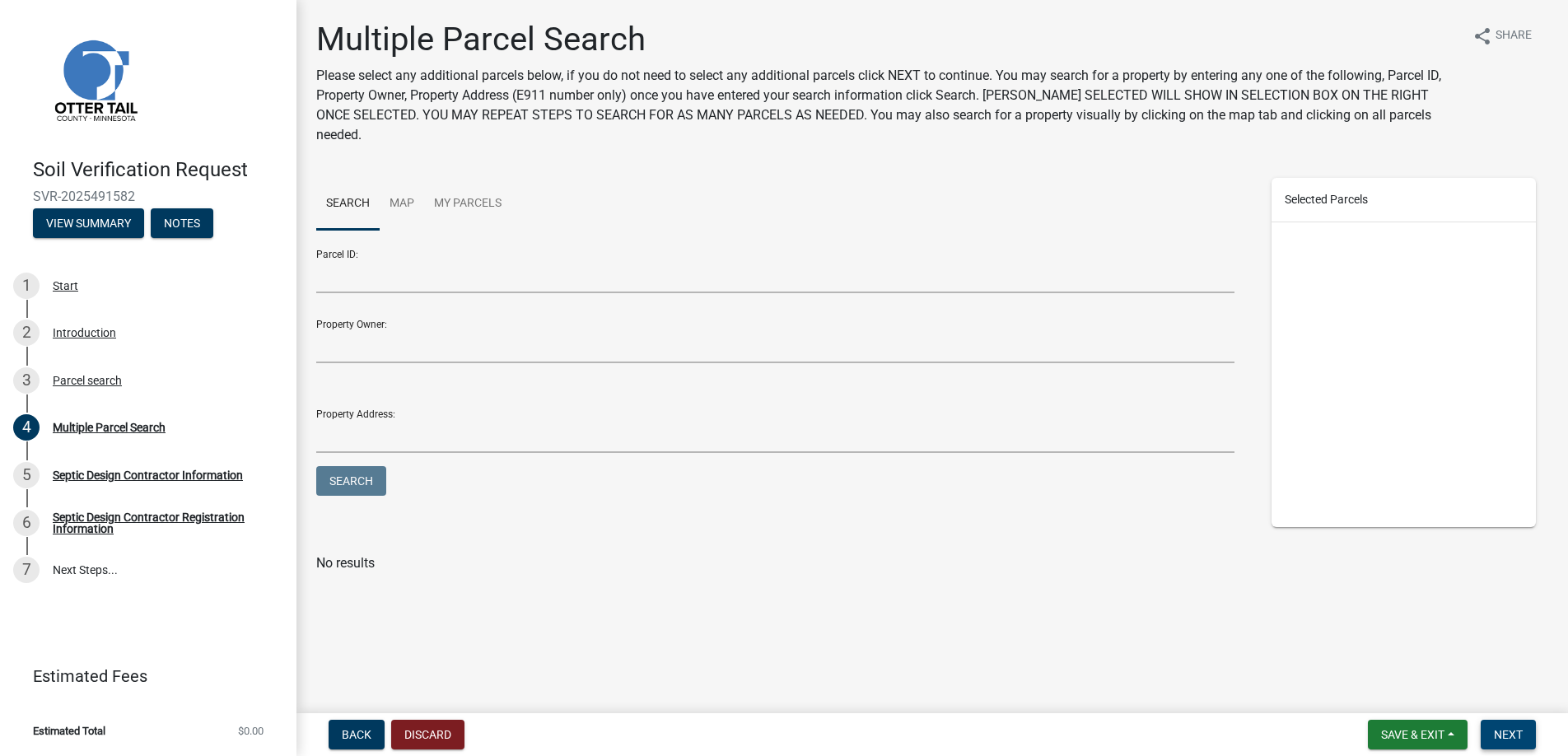
click at [1507, 731] on span "Next" at bounding box center [1508, 734] width 29 height 13
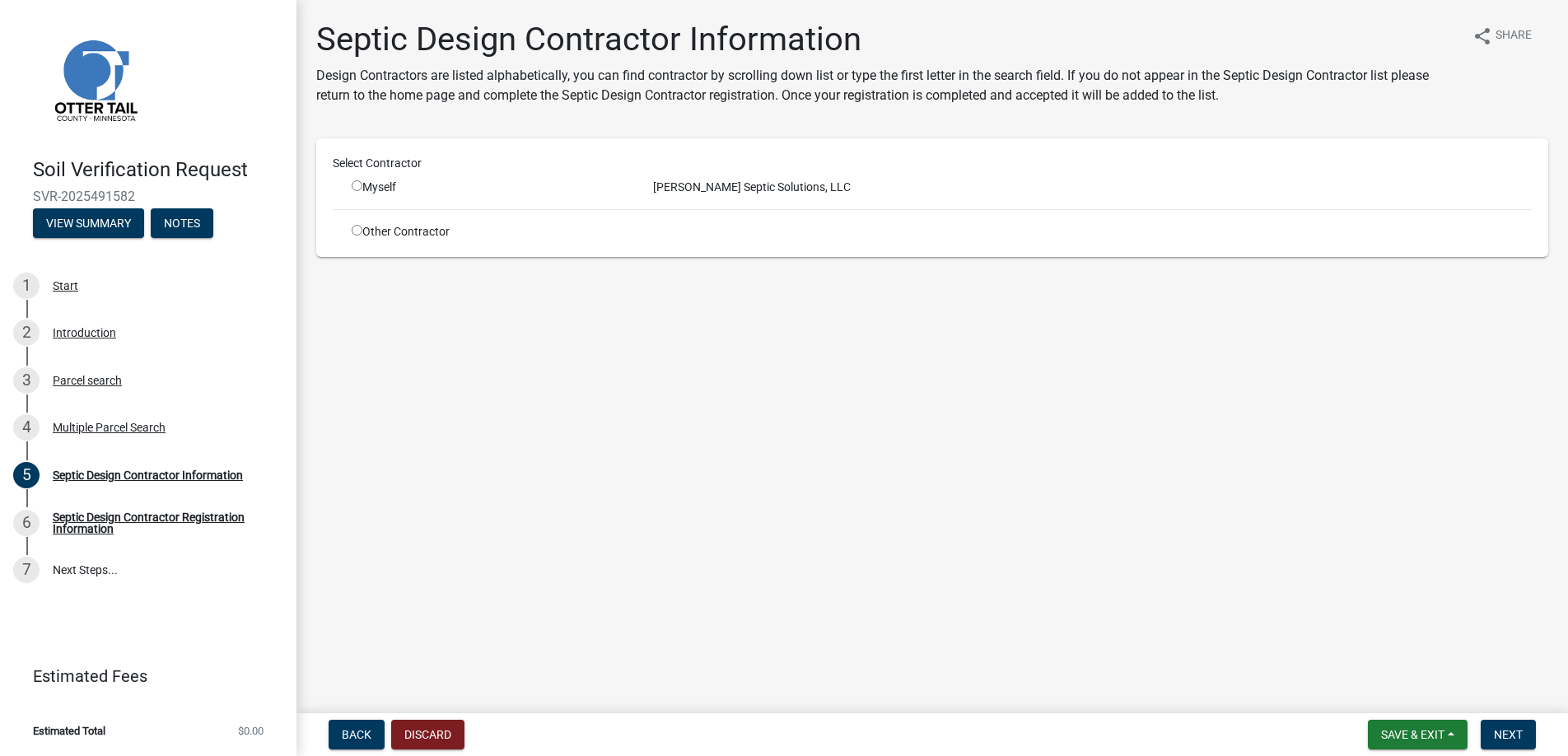
click at [352, 189] on input "radio" at bounding box center [357, 186] width 11 height 11
radio input "true"
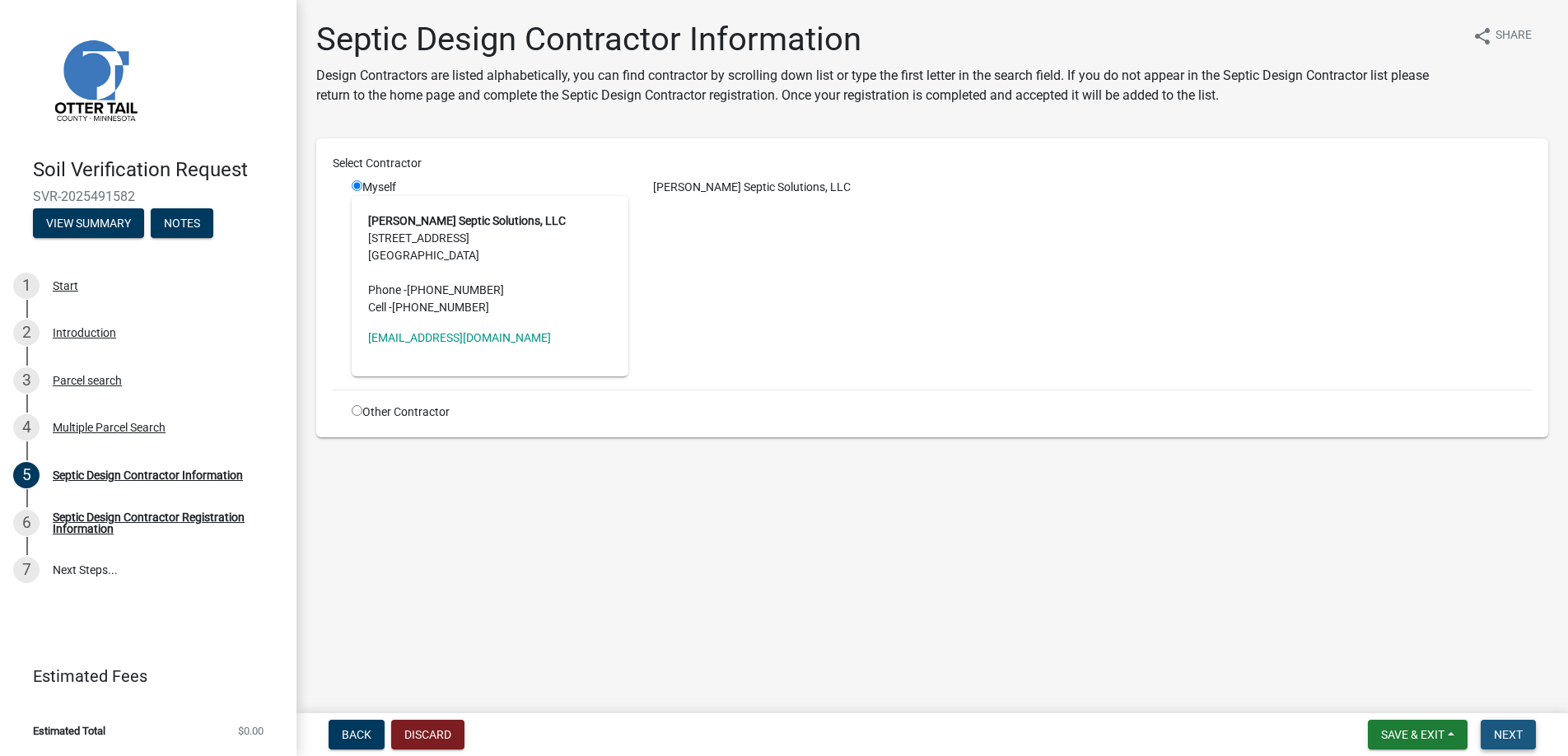
click at [1504, 734] on span "Next" at bounding box center [1508, 734] width 29 height 13
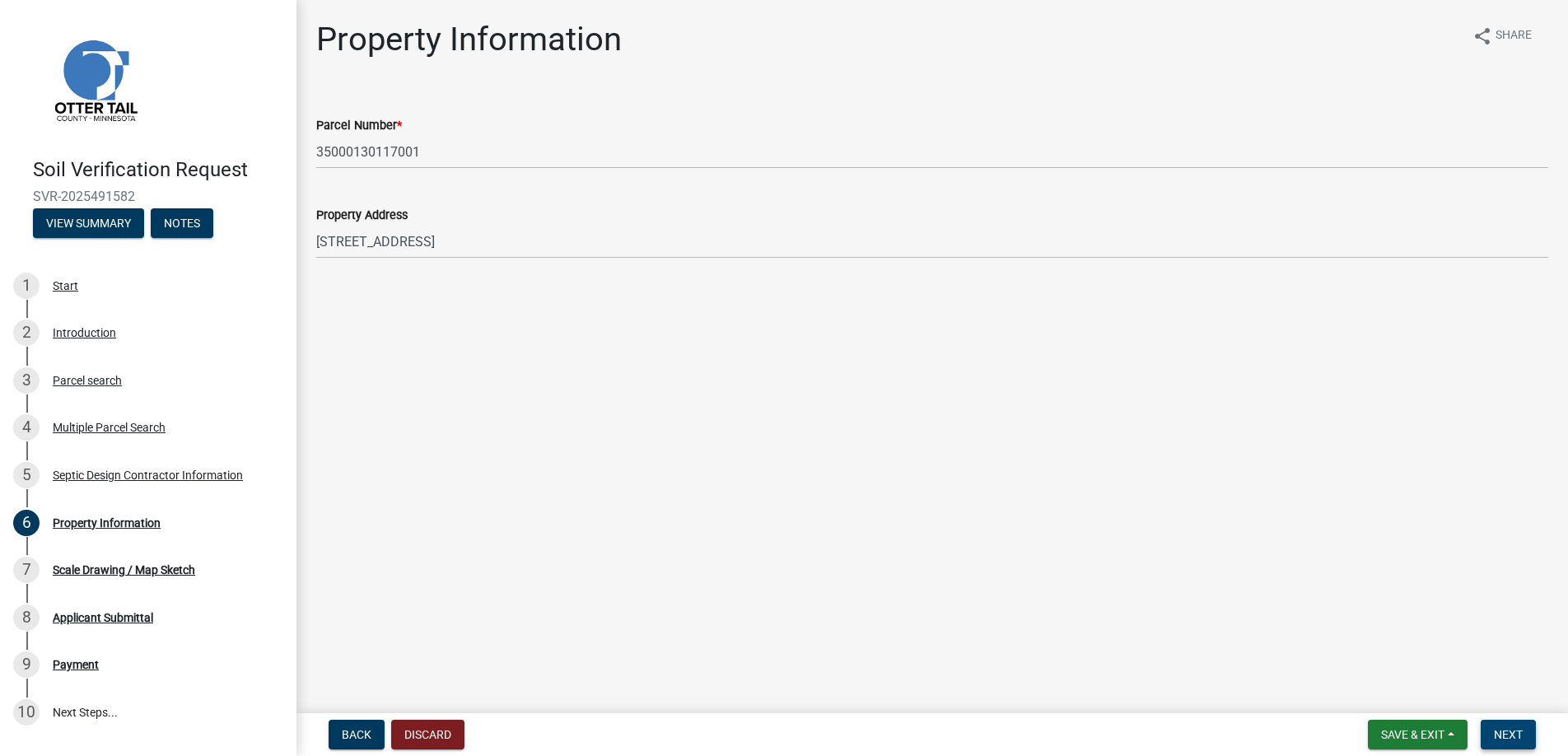
click at [1504, 729] on span "Next" at bounding box center [1508, 734] width 29 height 13
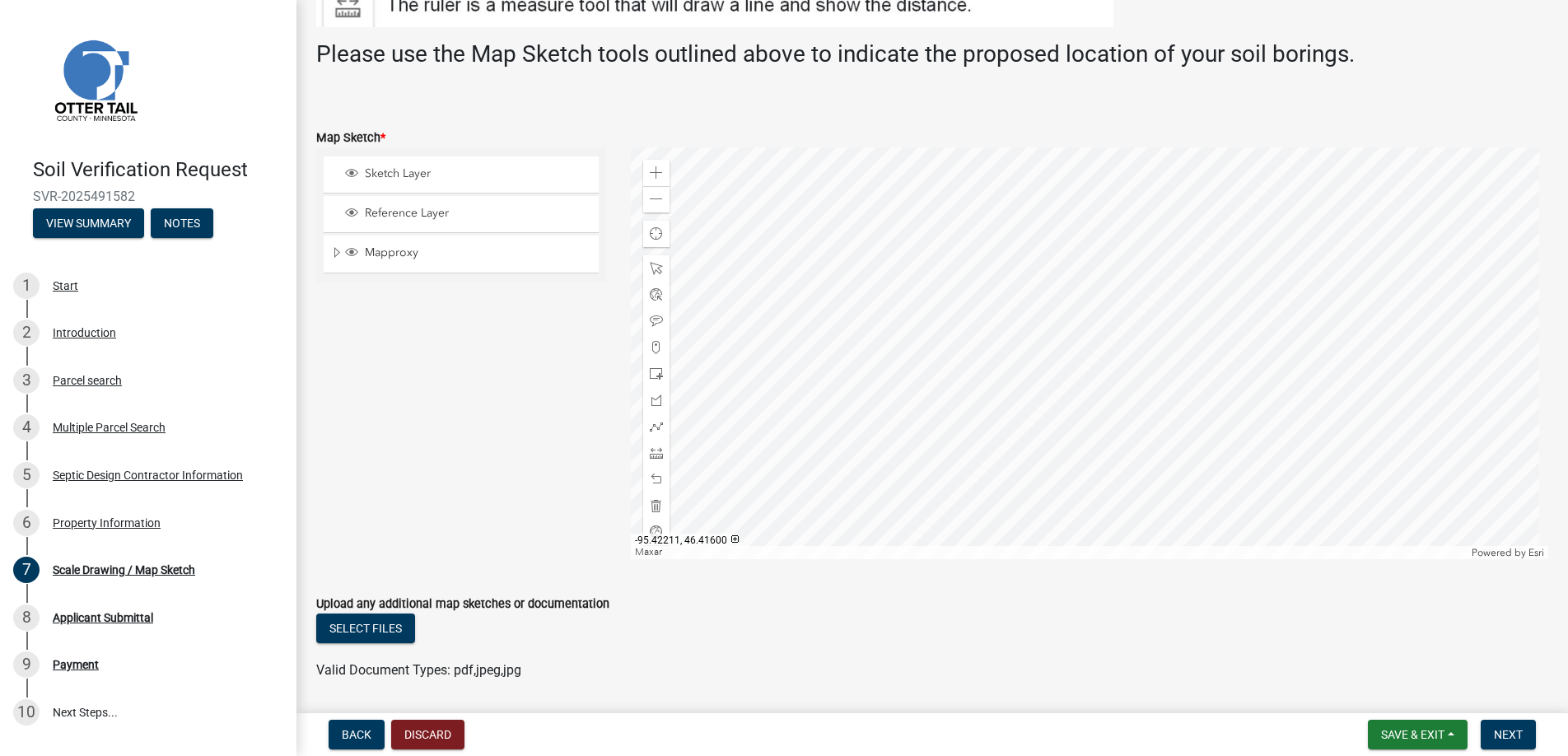
scroll to position [329, 0]
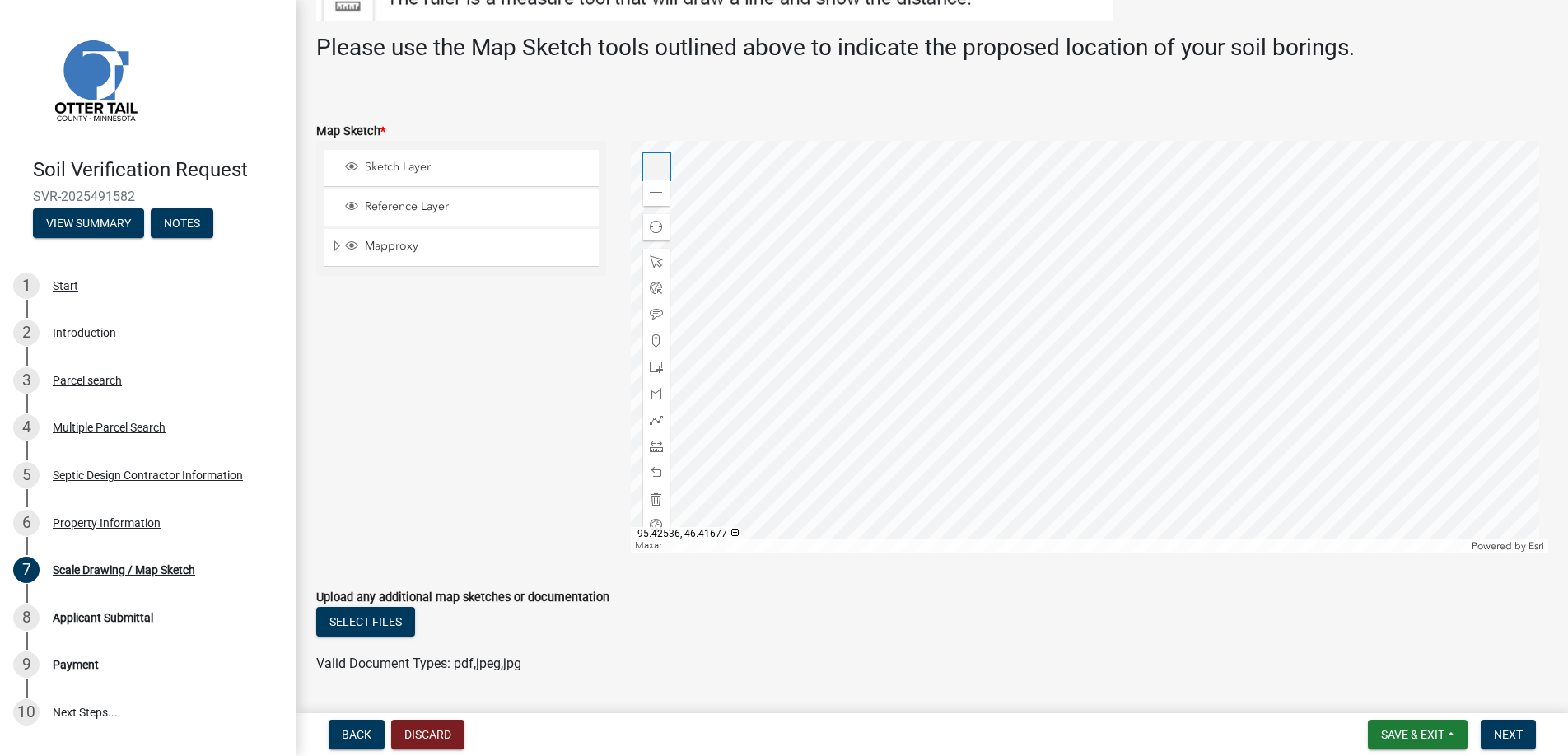
click at [650, 163] on span at bounding box center [656, 166] width 13 height 13
click at [925, 379] on div at bounding box center [1089, 347] width 918 height 412
click at [649, 338] on span at bounding box center [656, 341] width 13 height 13
click at [1033, 362] on div at bounding box center [1089, 347] width 918 height 412
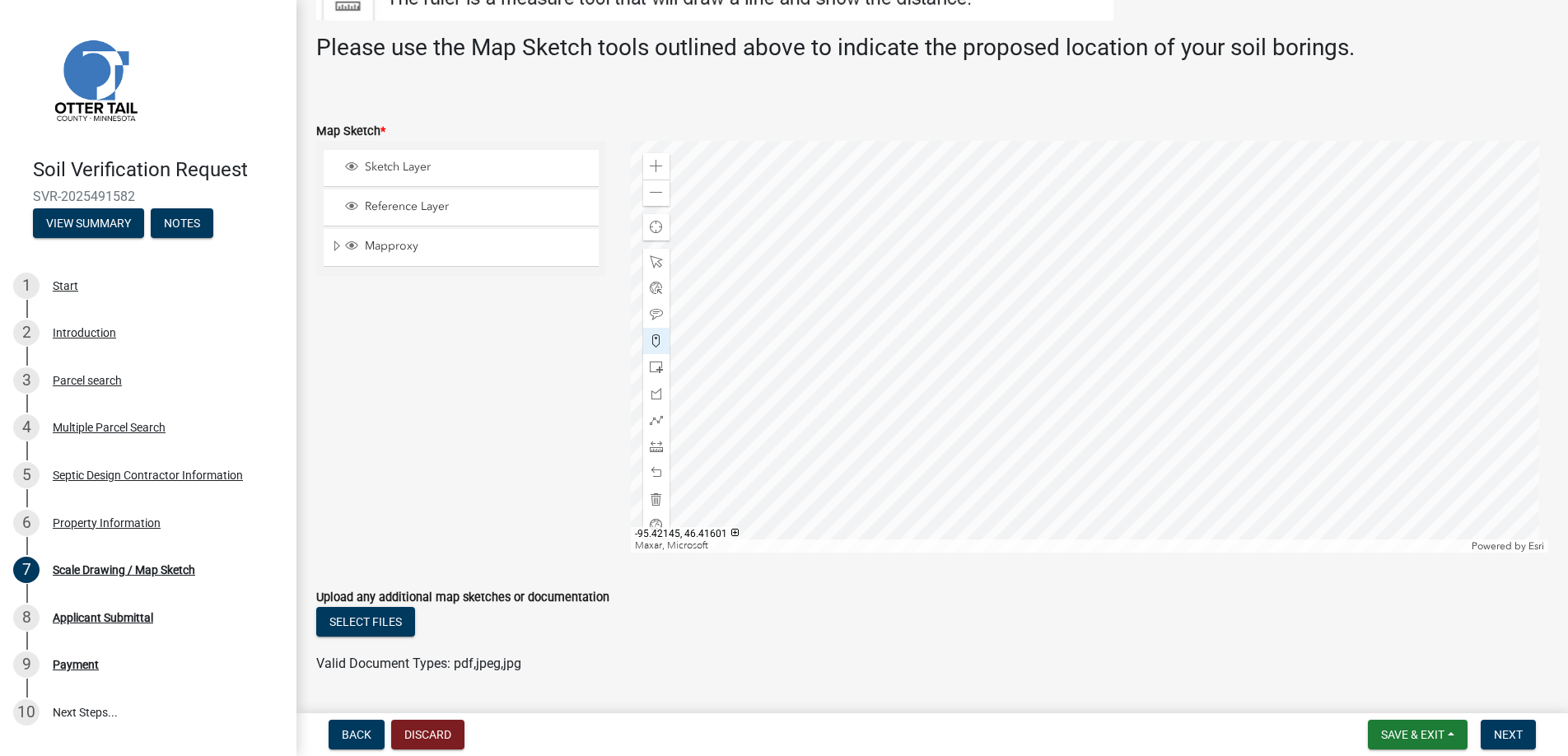
click at [899, 369] on div at bounding box center [1089, 347] width 918 height 412
click at [1504, 731] on span "Next" at bounding box center [1508, 734] width 29 height 13
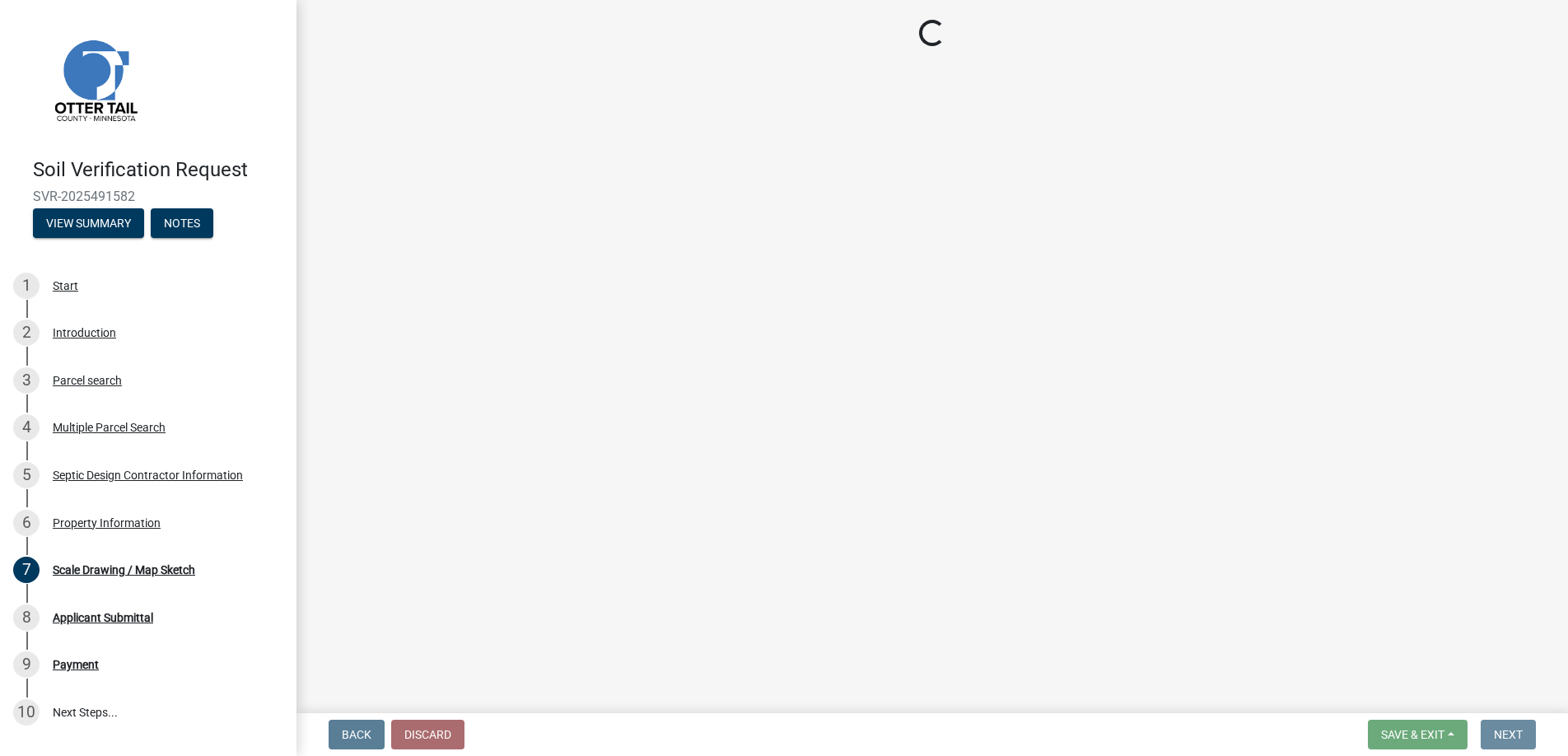
scroll to position [0, 0]
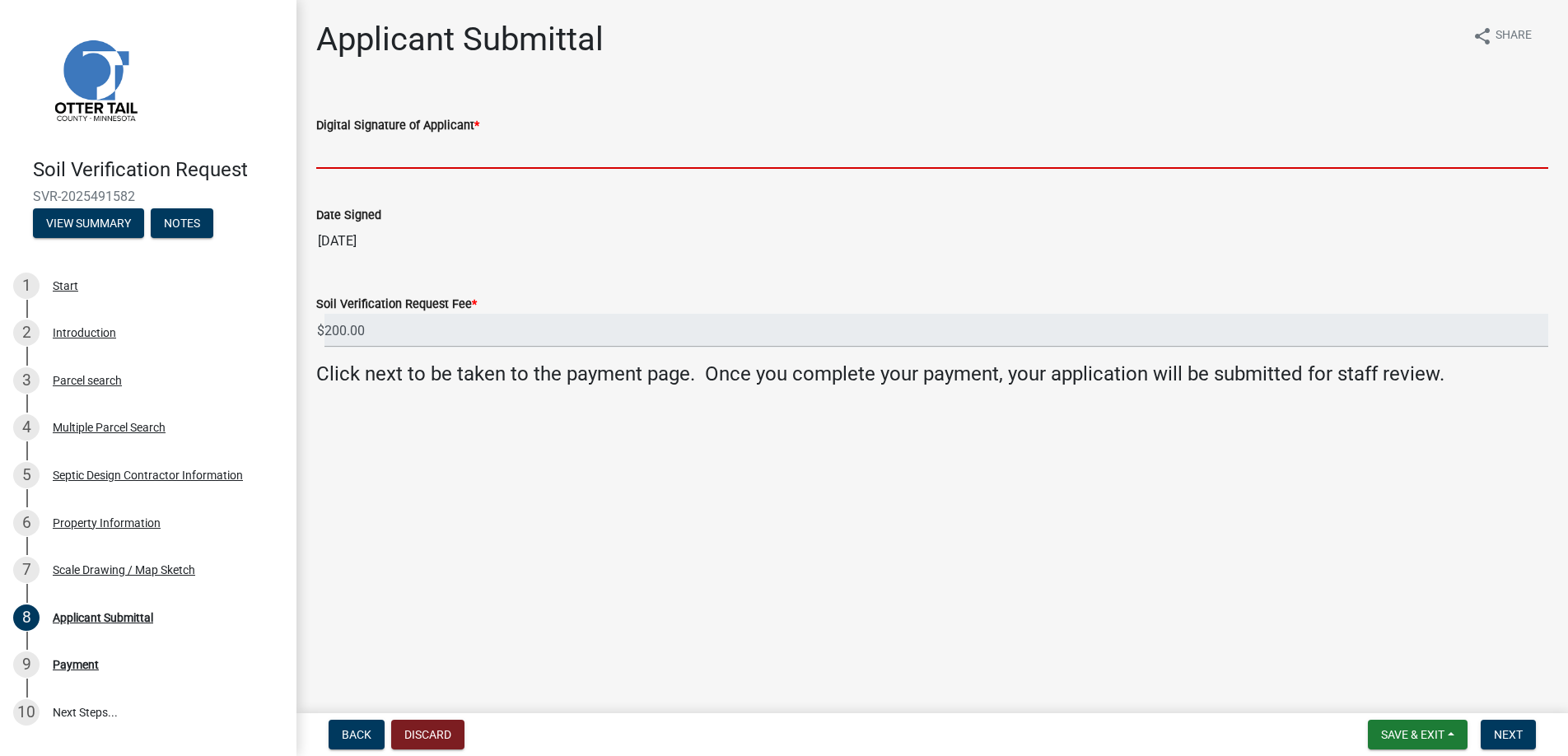
click at [386, 152] on input "Digital Signature of Applicant *" at bounding box center [932, 151] width 1231 height 34
type input "Bill Schueller"
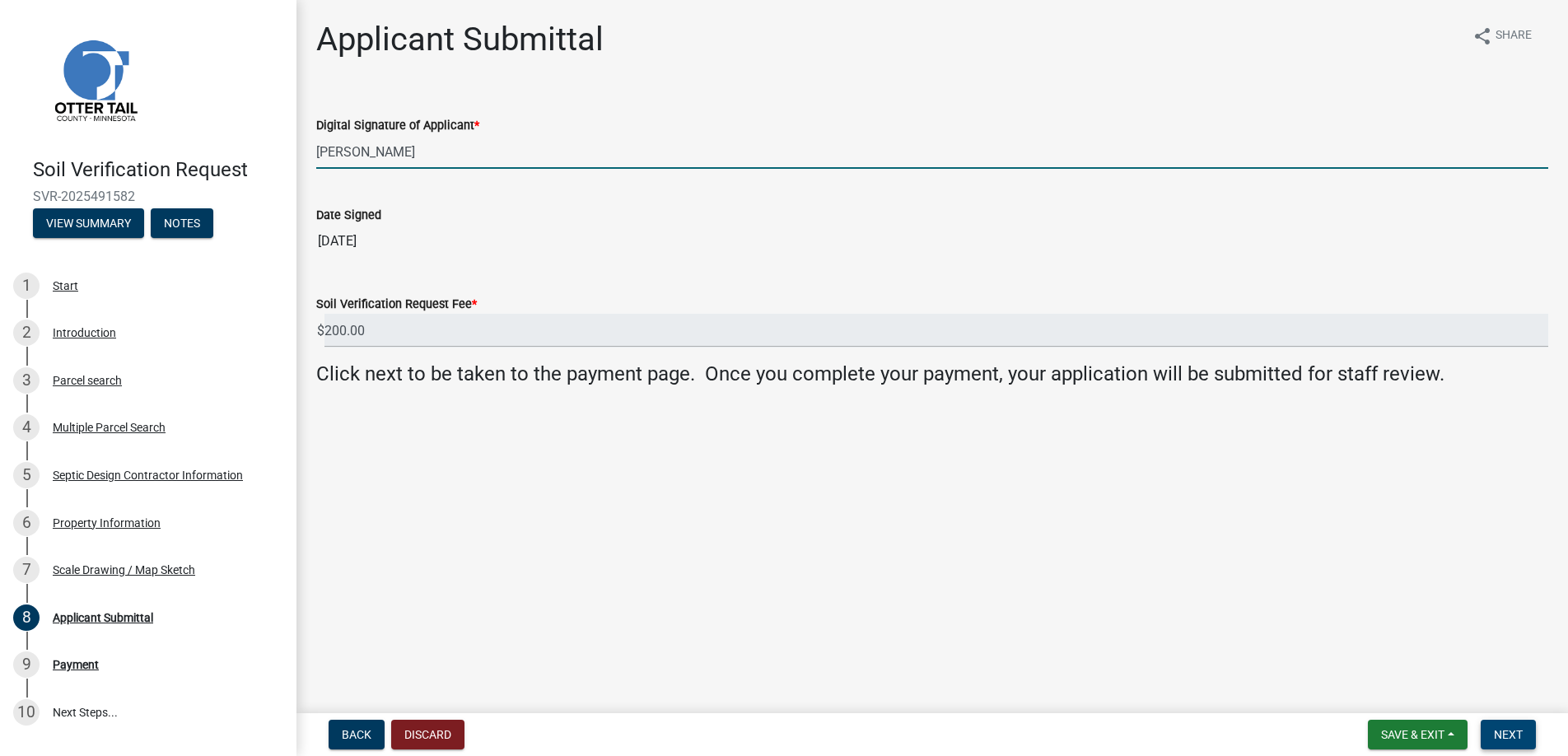
click at [1511, 734] on span "Next" at bounding box center [1508, 734] width 29 height 13
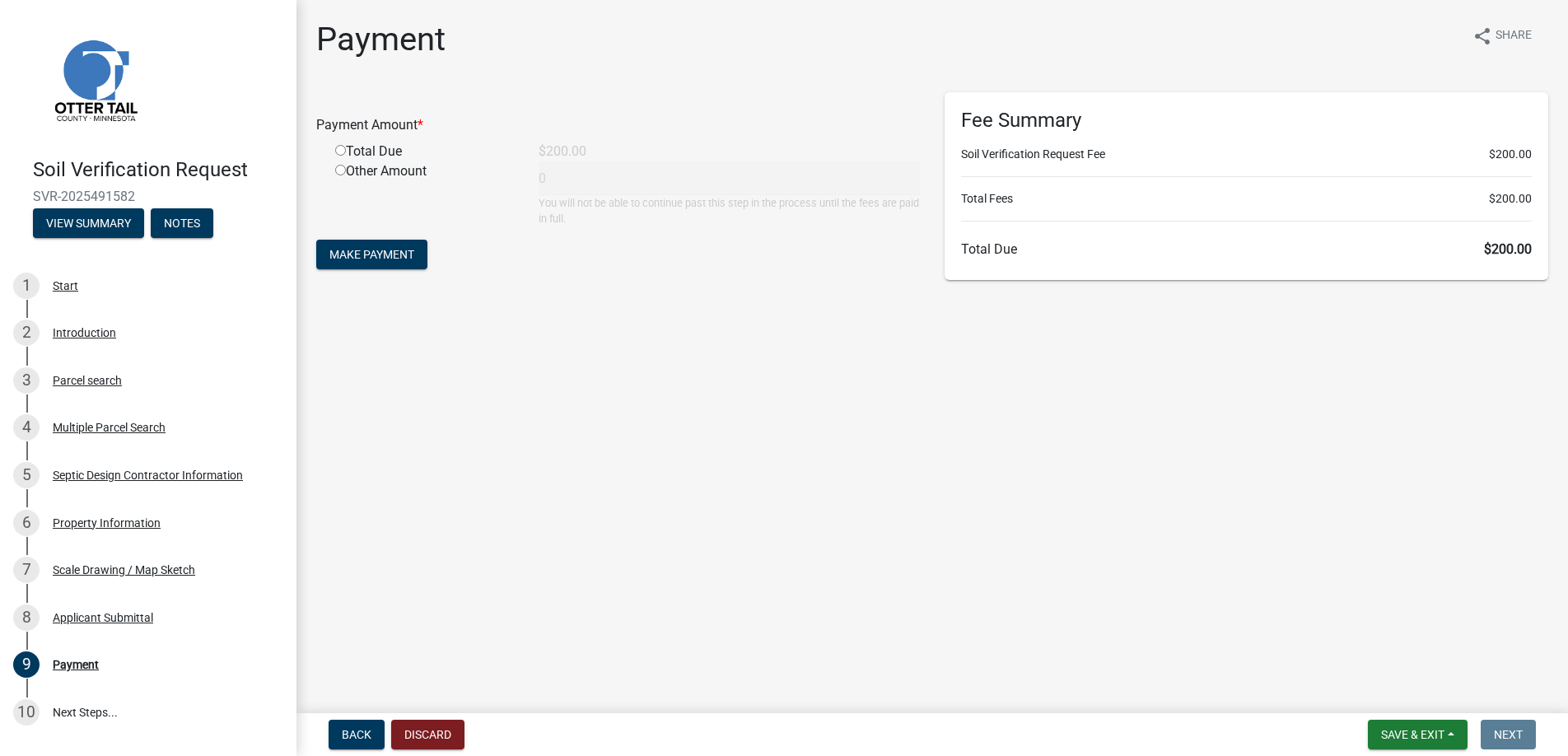
drag, startPoint x: 338, startPoint y: 151, endPoint x: 358, endPoint y: 180, distance: 35.2
click at [346, 153] on div "Total Due" at bounding box center [425, 152] width 204 height 20
click at [339, 149] on input "radio" at bounding box center [340, 150] width 11 height 11
radio input "true"
type input "200"
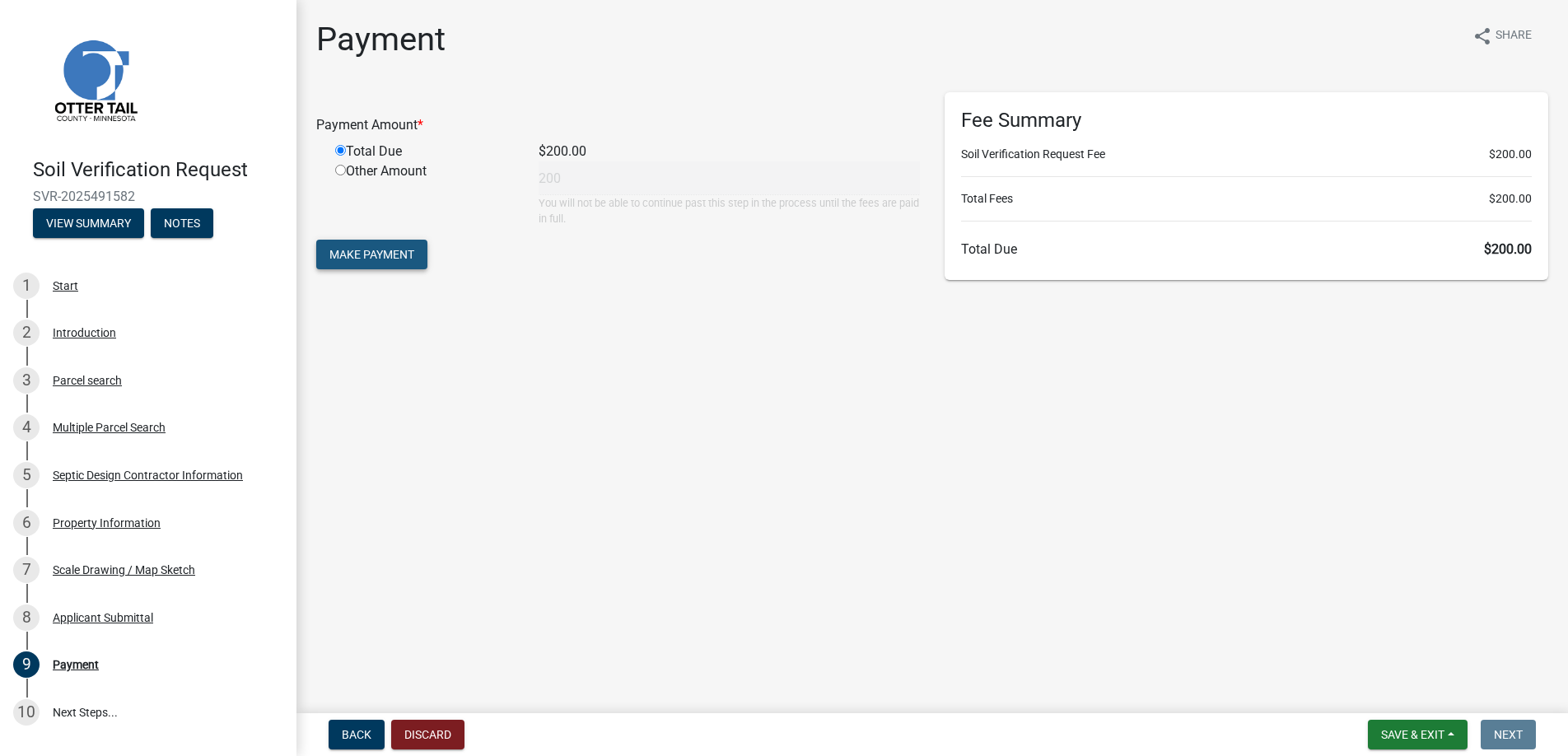
click at [369, 247] on span "Make Payment" at bounding box center [371, 254] width 85 height 13
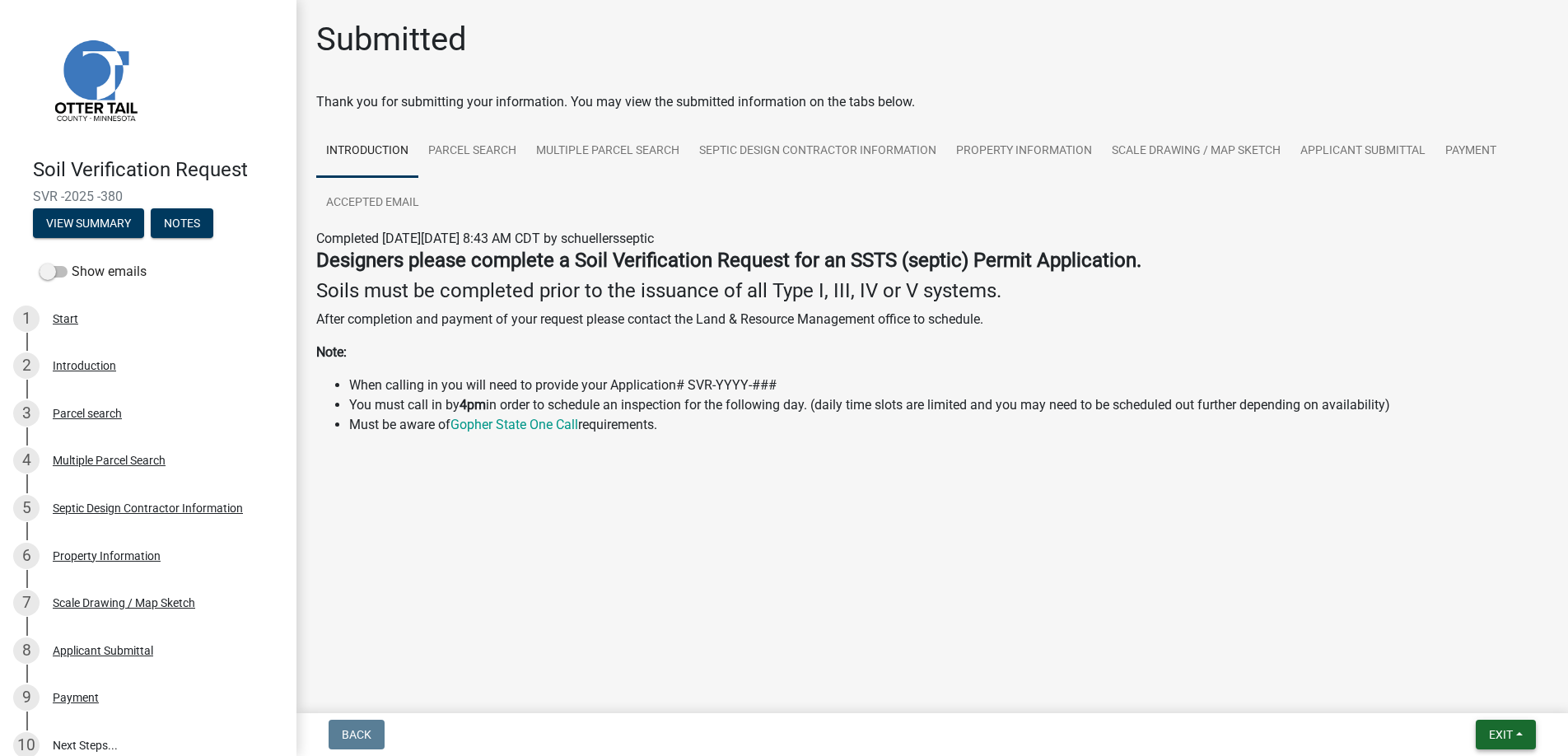
click at [1503, 731] on span "Exit" at bounding box center [1501, 734] width 24 height 13
click at [1467, 689] on button "Save & Exit" at bounding box center [1469, 691] width 132 height 39
